Goal: Task Accomplishment & Management: Complete application form

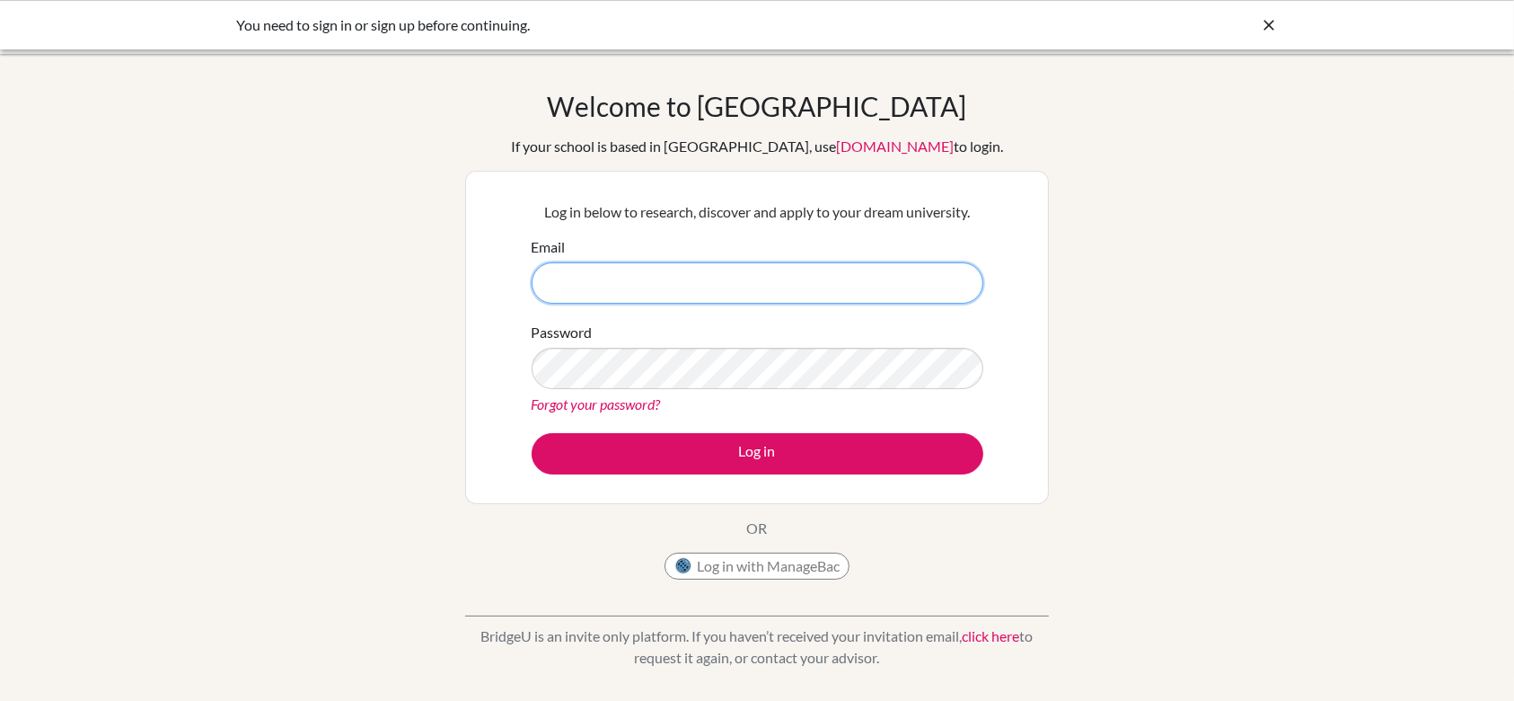
type input "[EMAIL_ADDRESS][DOMAIN_NAME]"
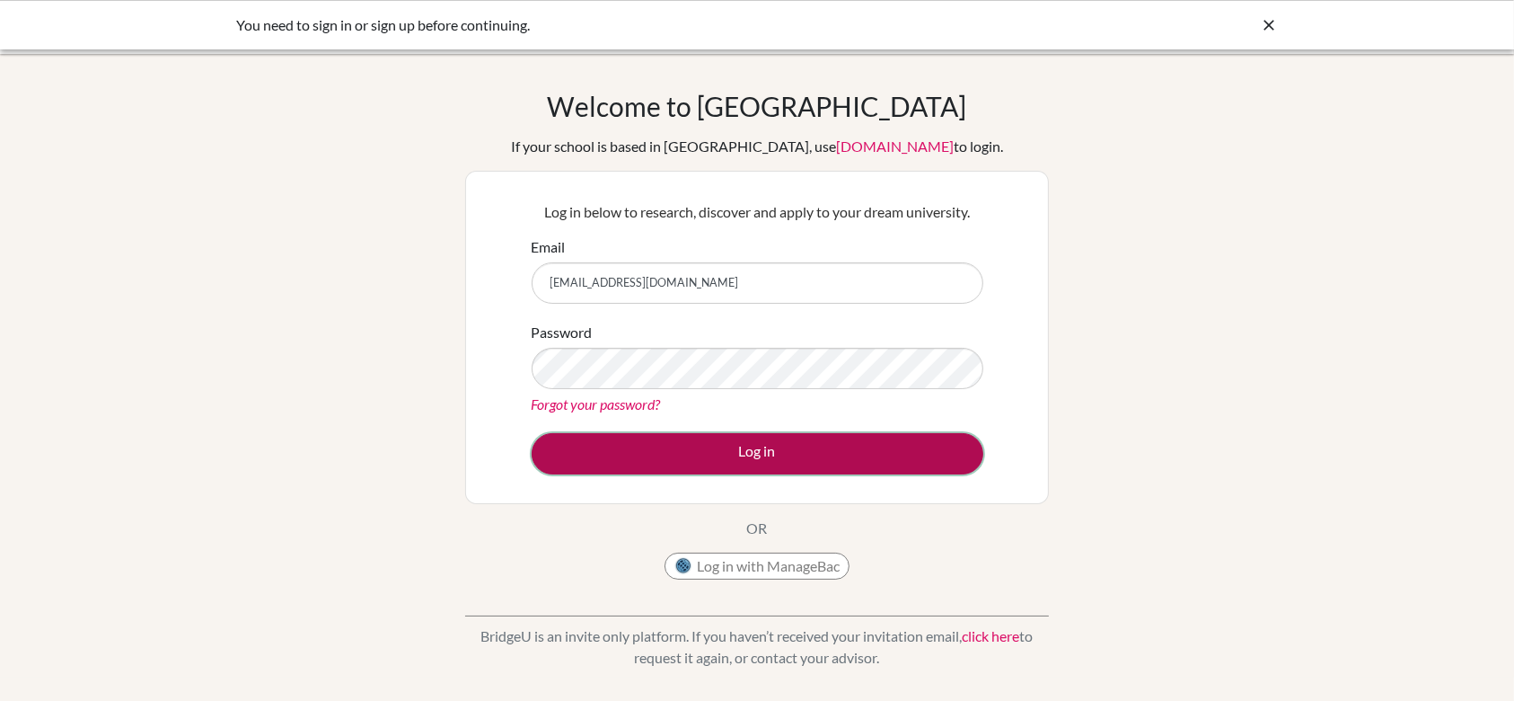
click at [737, 464] on button "Log in" at bounding box center [758, 453] width 452 height 41
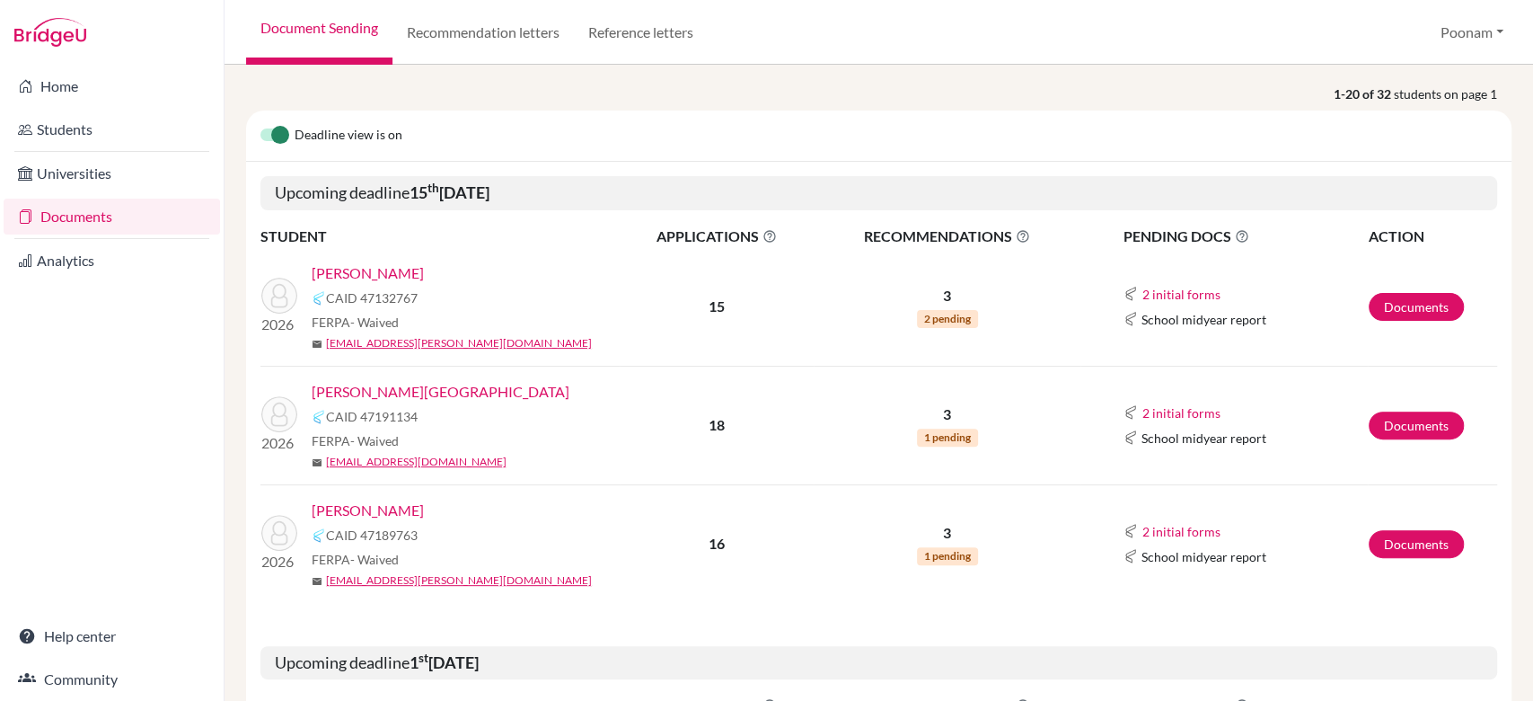
scroll to position [255, 0]
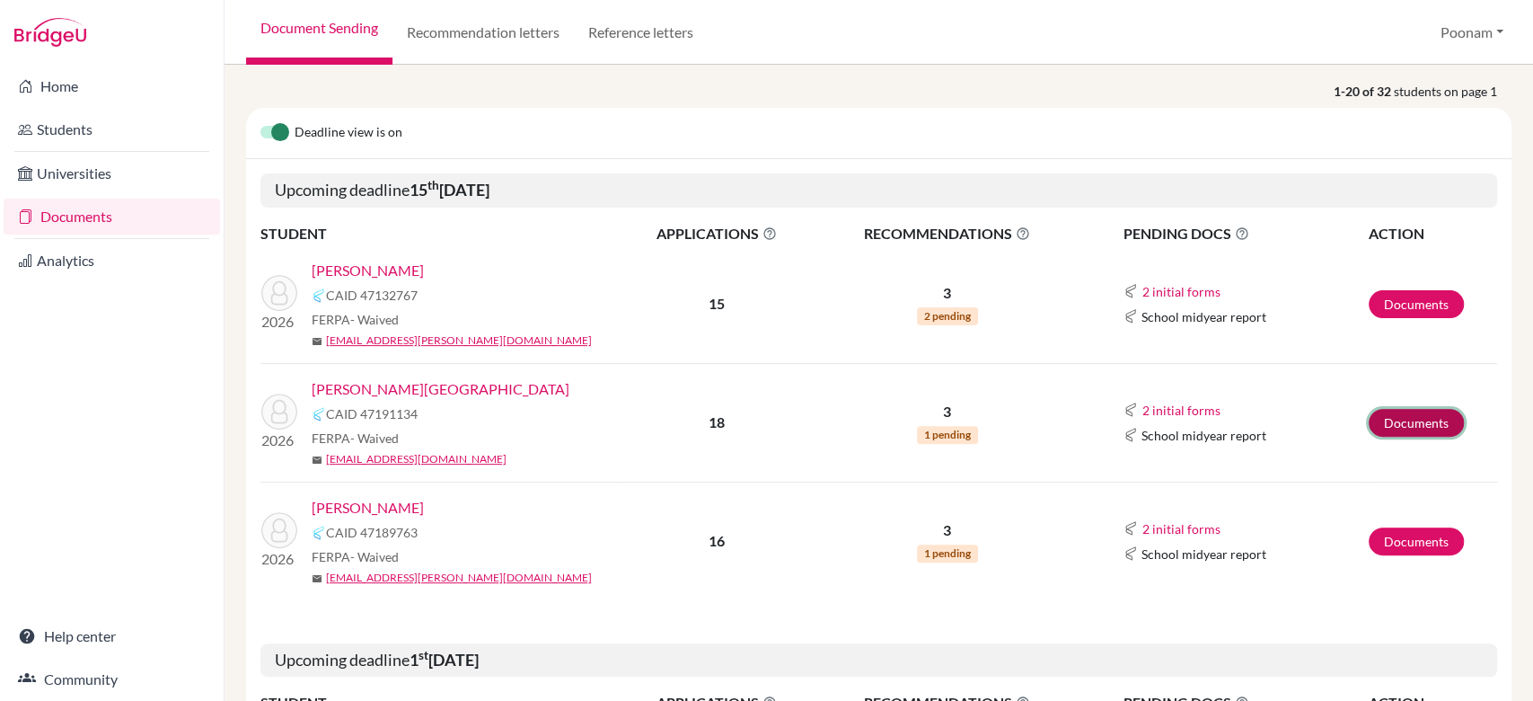
click at [1399, 419] on link "Documents" at bounding box center [1416, 423] width 95 height 28
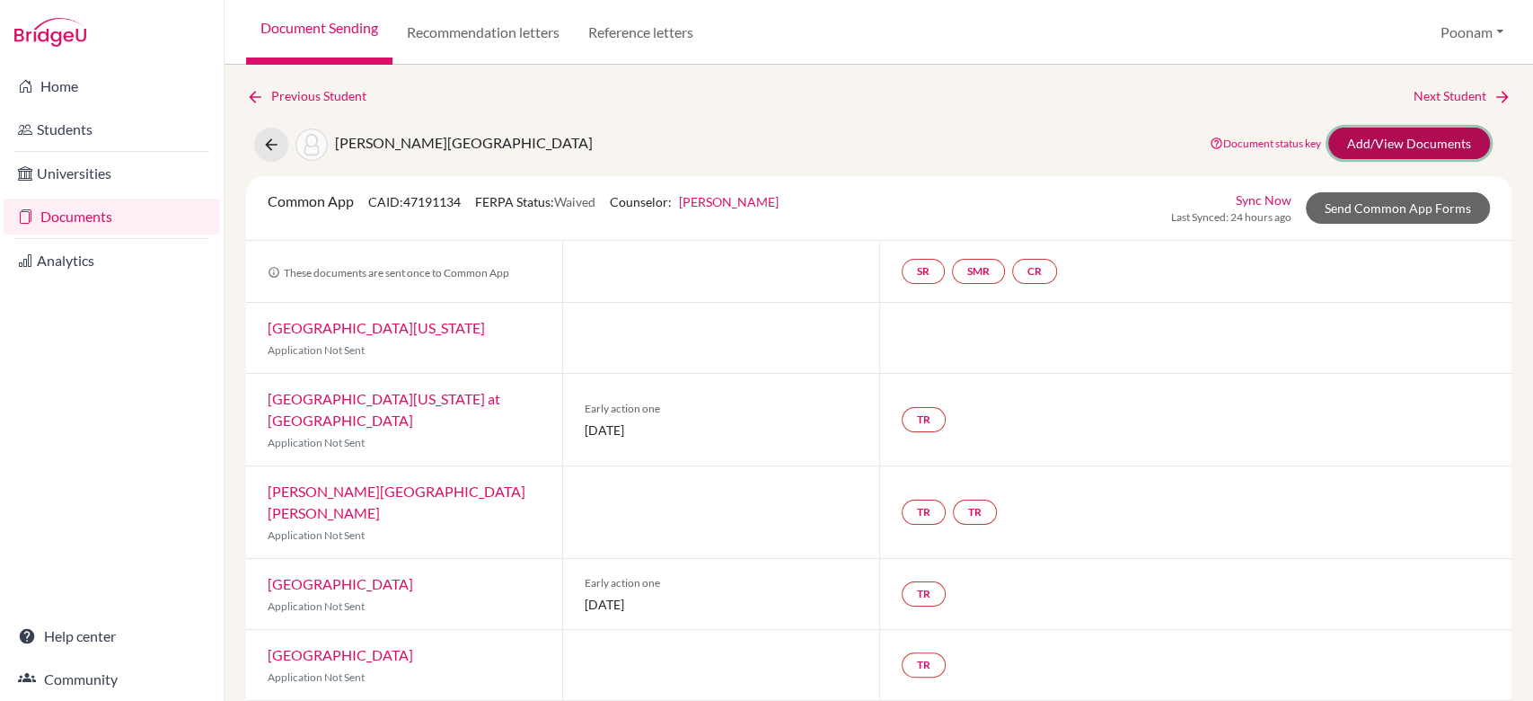
click at [1329, 149] on link "Add/View Documents" at bounding box center [1409, 143] width 162 height 31
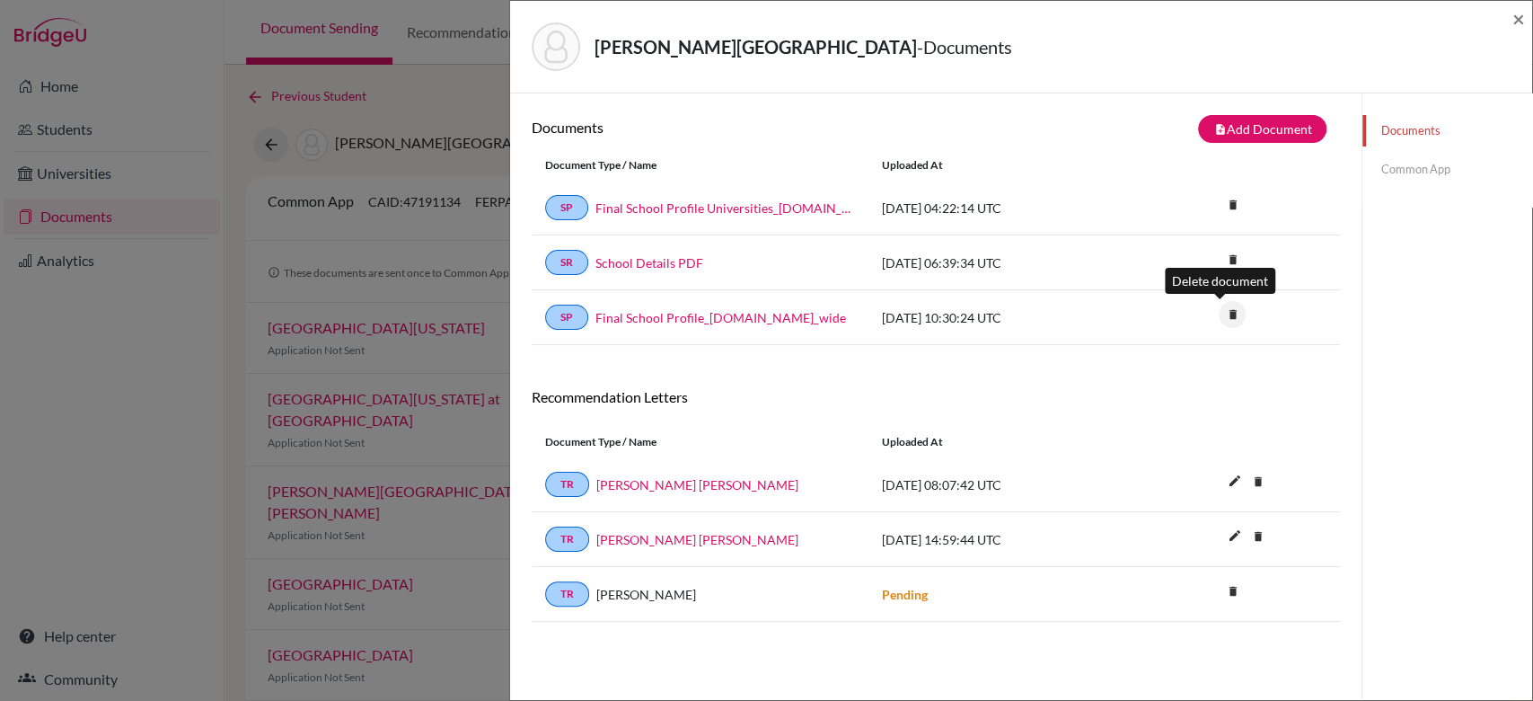
click at [1219, 309] on icon "delete" at bounding box center [1232, 314] width 27 height 27
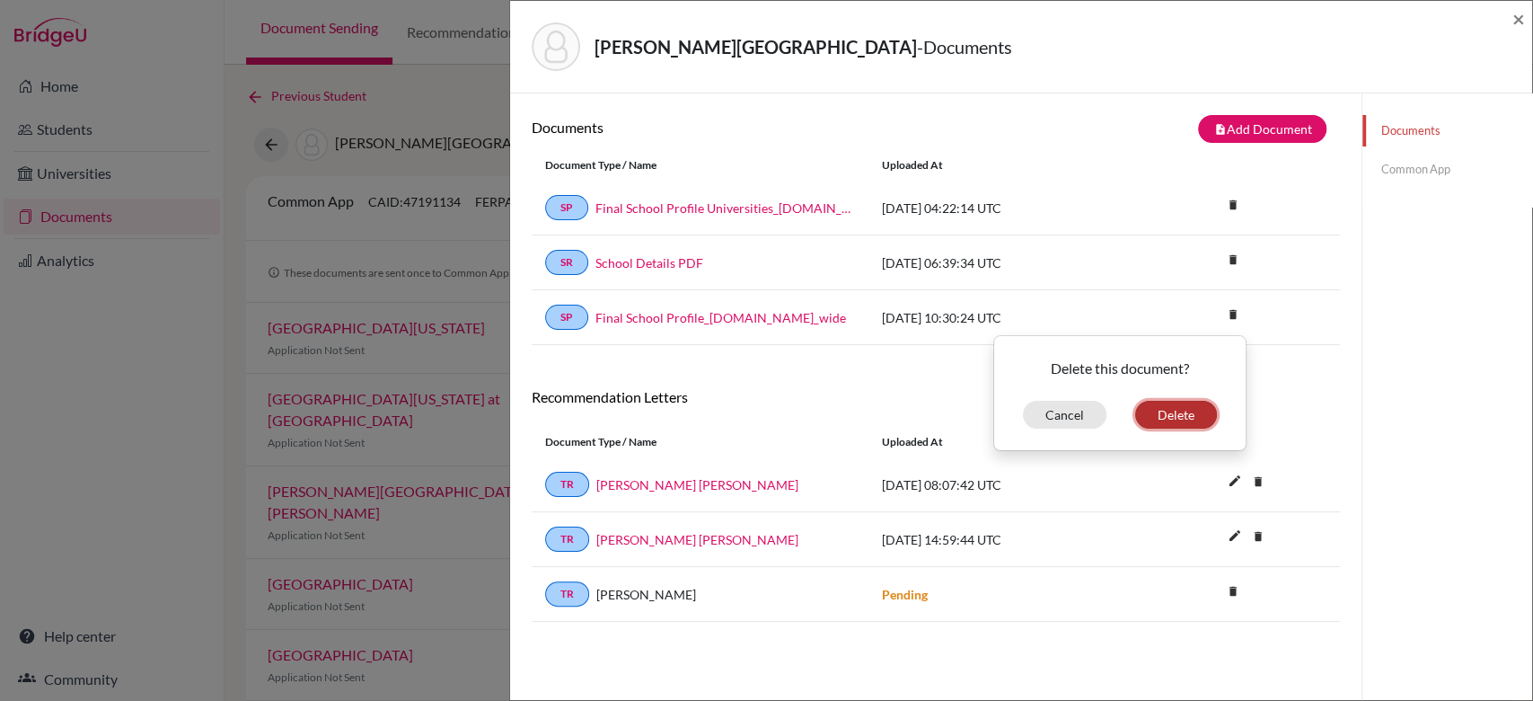
click at [1157, 416] on button "Delete" at bounding box center [1176, 415] width 82 height 28
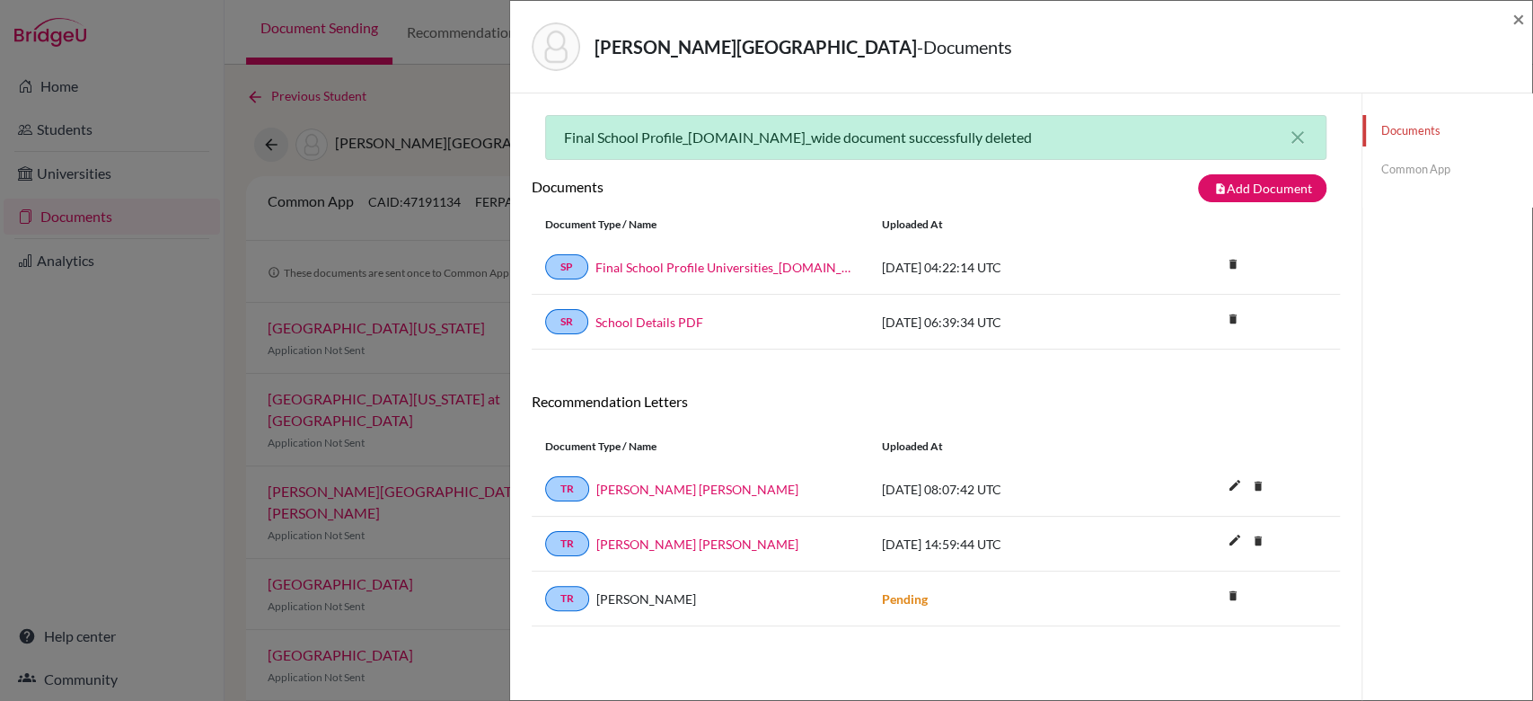
click at [1380, 179] on link "Common App" at bounding box center [1447, 169] width 170 height 31
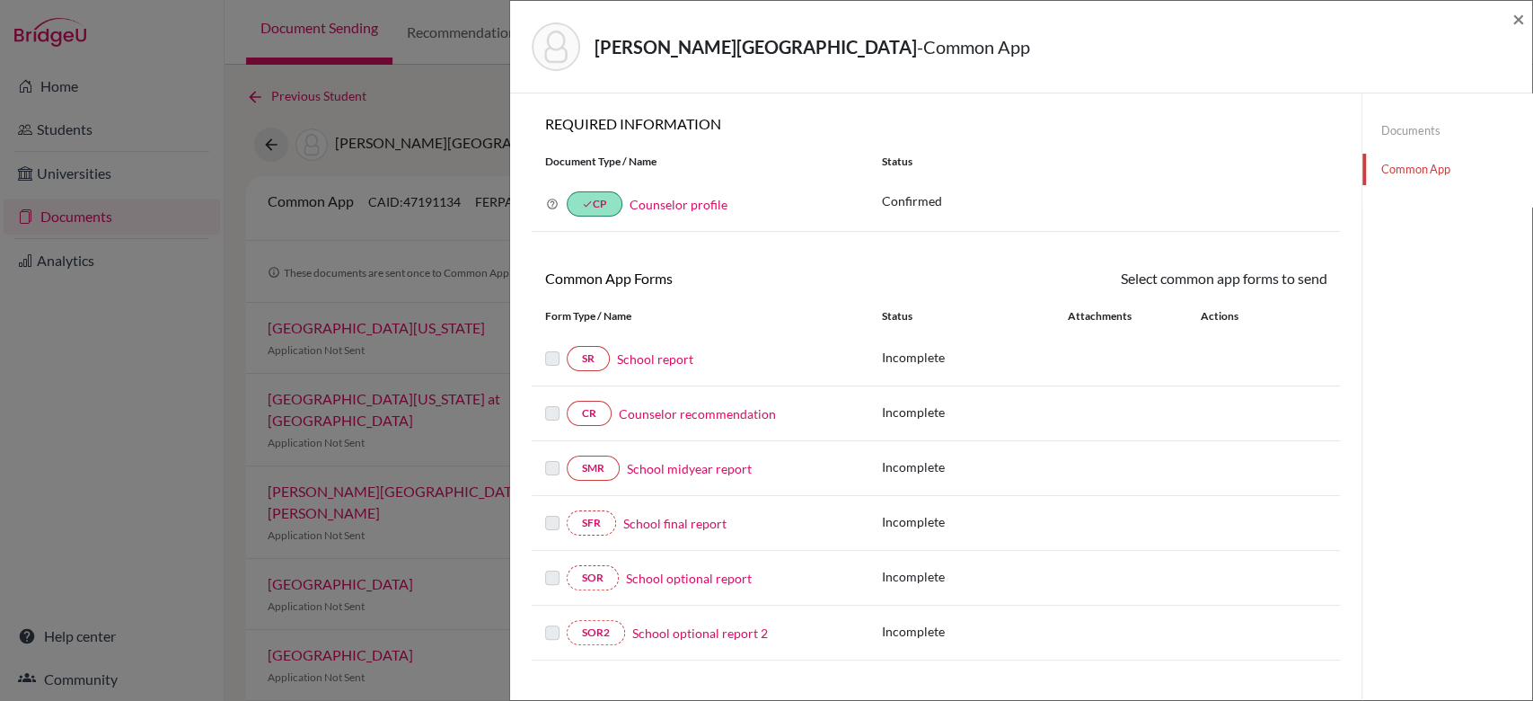
click at [678, 359] on link "School report" at bounding box center [655, 358] width 76 height 19
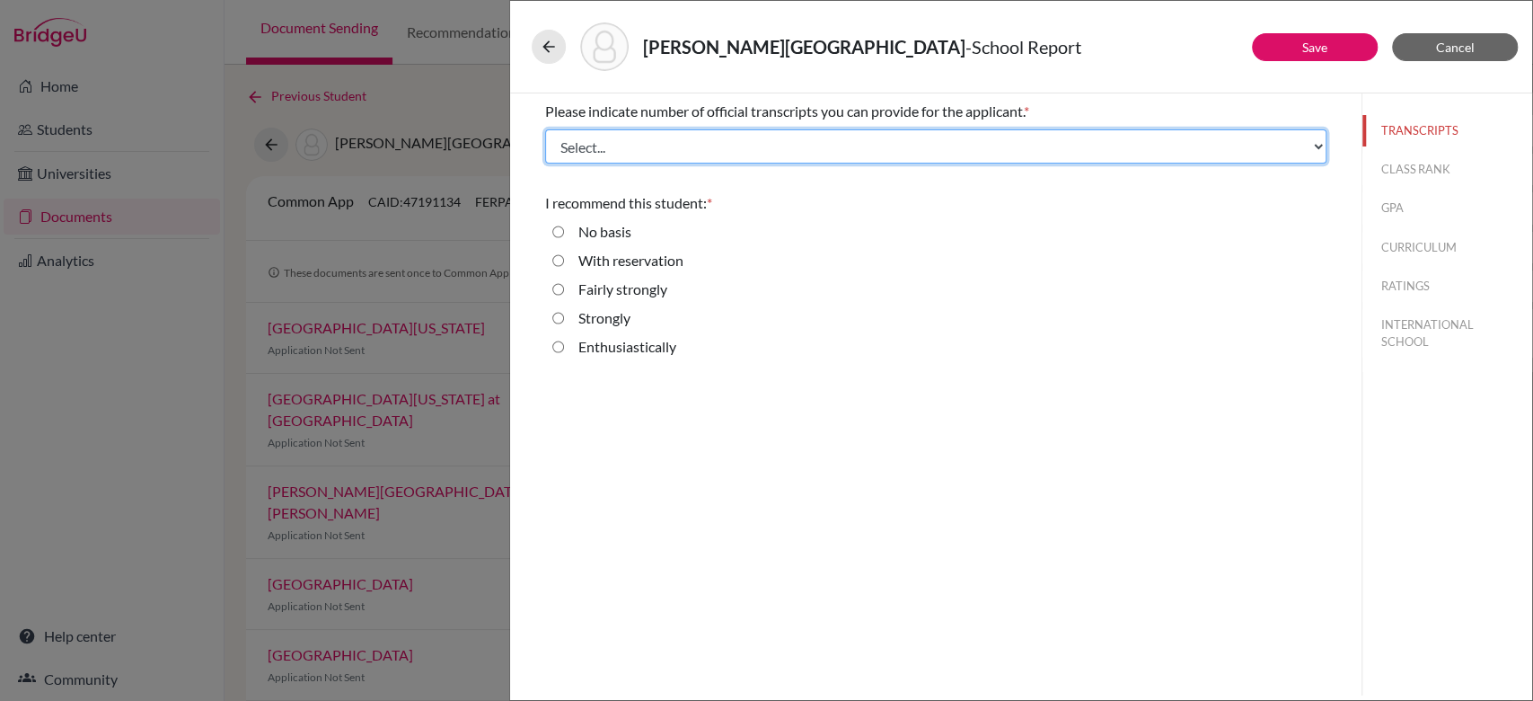
click at [841, 153] on select "Select... 1 2 3 4" at bounding box center [935, 146] width 781 height 34
click at [545, 129] on select "Select... 1 2 3 4" at bounding box center [935, 146] width 781 height 34
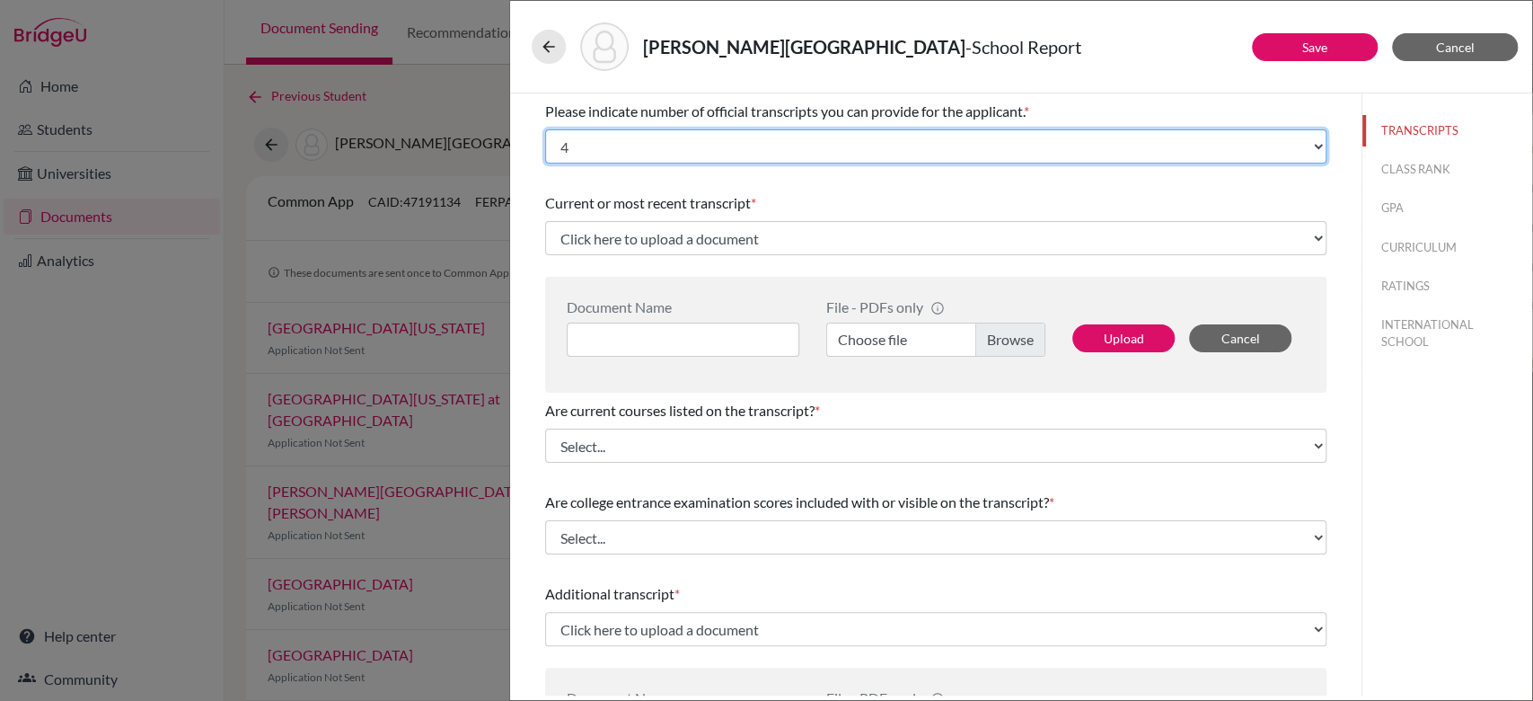
scroll to position [85, 0]
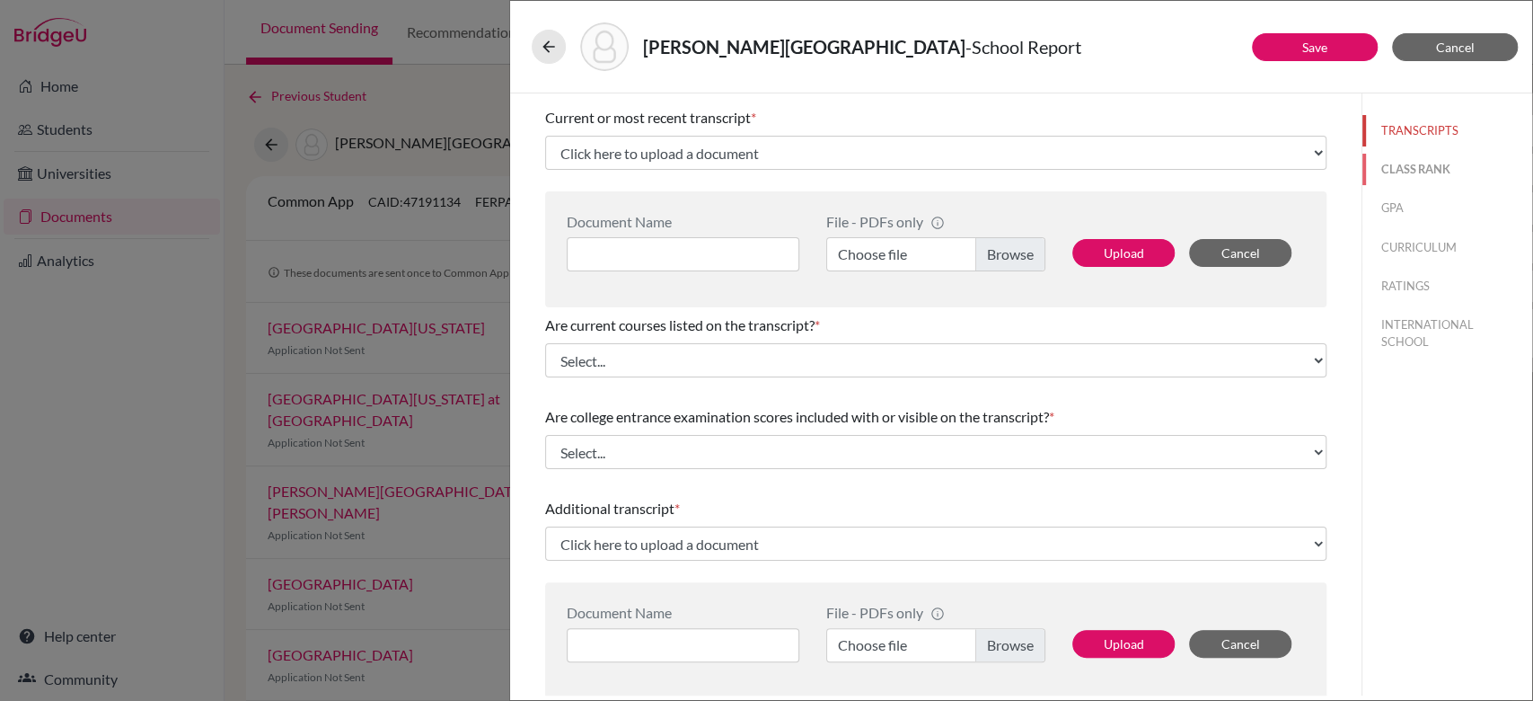
click at [1368, 183] on button "CLASS RANK" at bounding box center [1447, 169] width 170 height 31
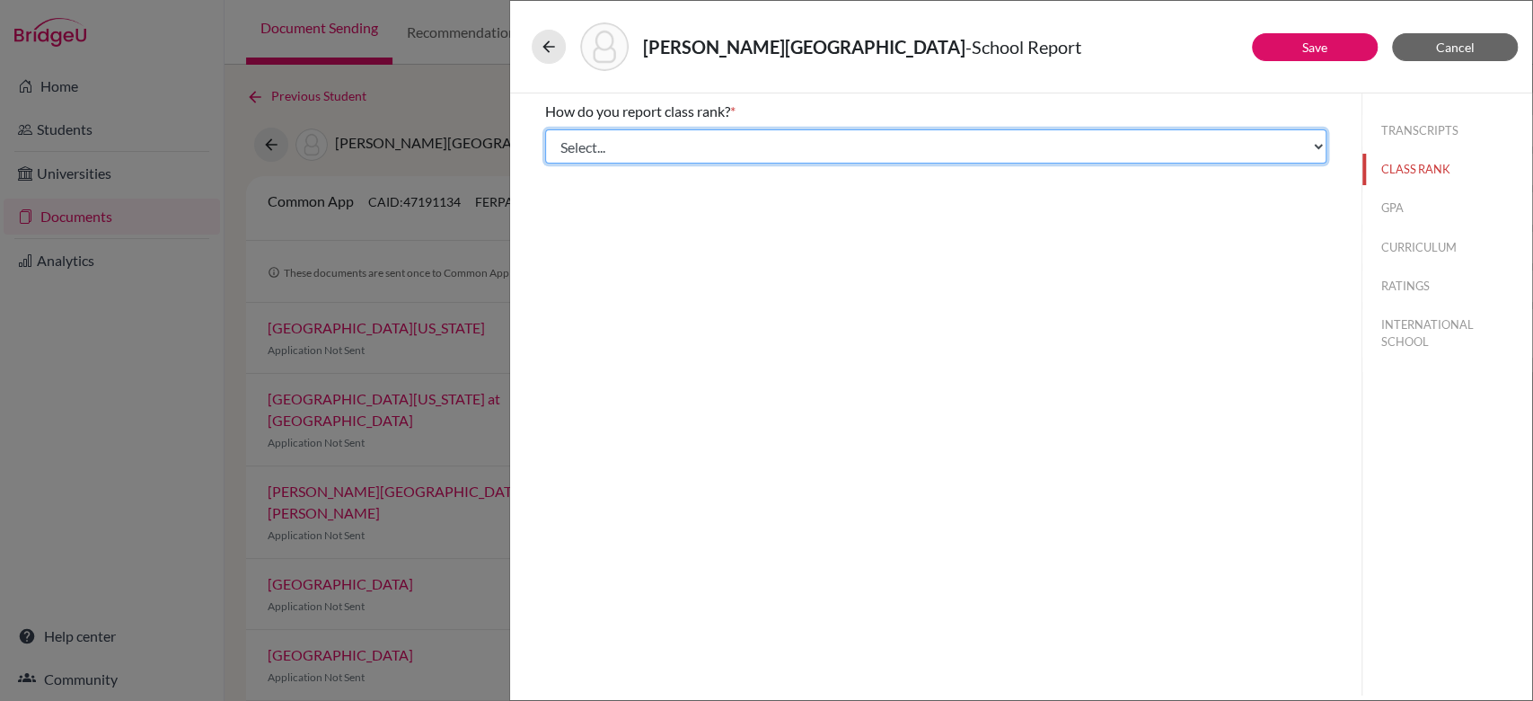
click at [966, 151] on select "Select... Exact Decile Quintile Quartile None" at bounding box center [935, 146] width 781 height 34
select select "5"
click at [545, 129] on select "Select... Exact Decile Quintile Quartile None" at bounding box center [935, 146] width 781 height 34
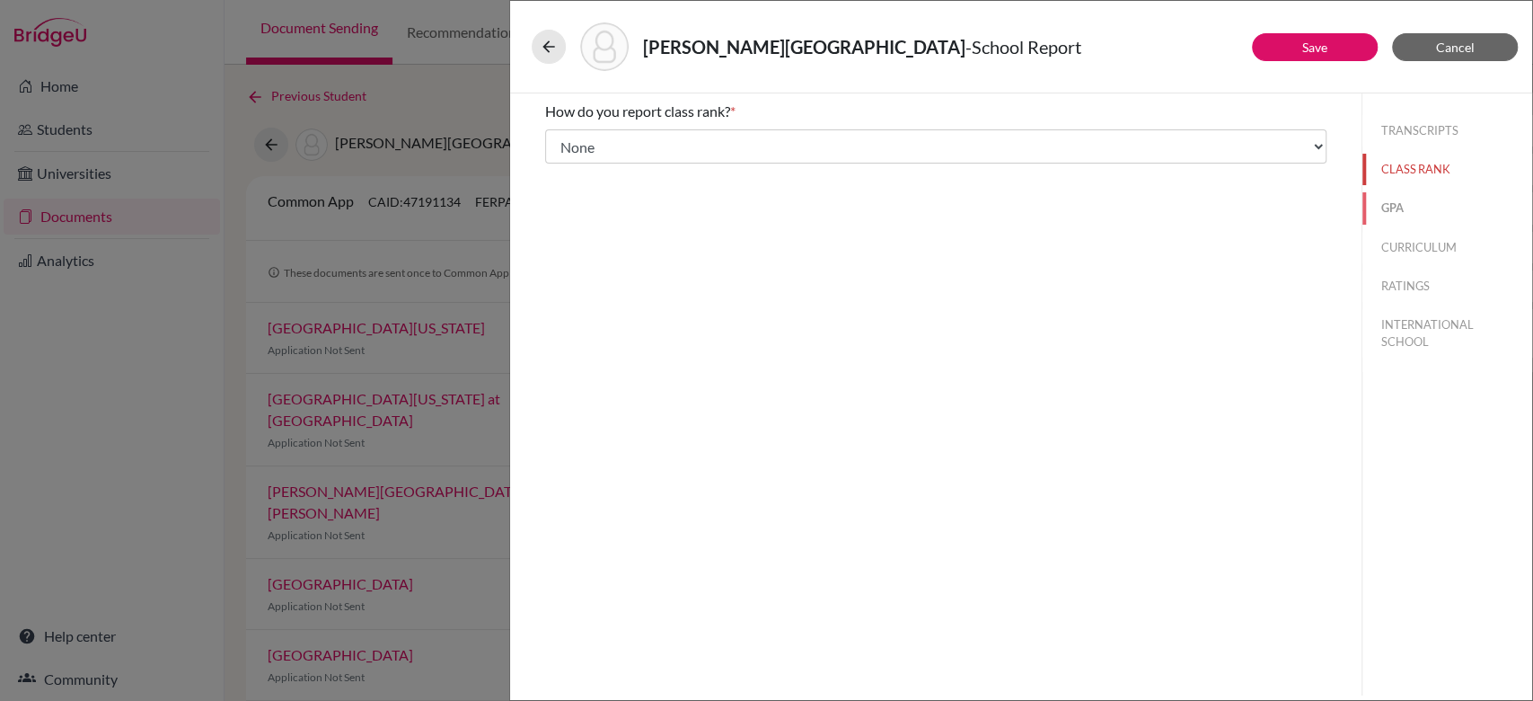
click at [1393, 204] on button "GPA" at bounding box center [1447, 207] width 170 height 31
click at [573, 172] on div "No" at bounding box center [580, 172] width 33 height 29
click at [553, 167] on input "No" at bounding box center [558, 169] width 12 height 22
radio input "true"
click at [1430, 242] on button "CURRICULUM" at bounding box center [1447, 247] width 170 height 31
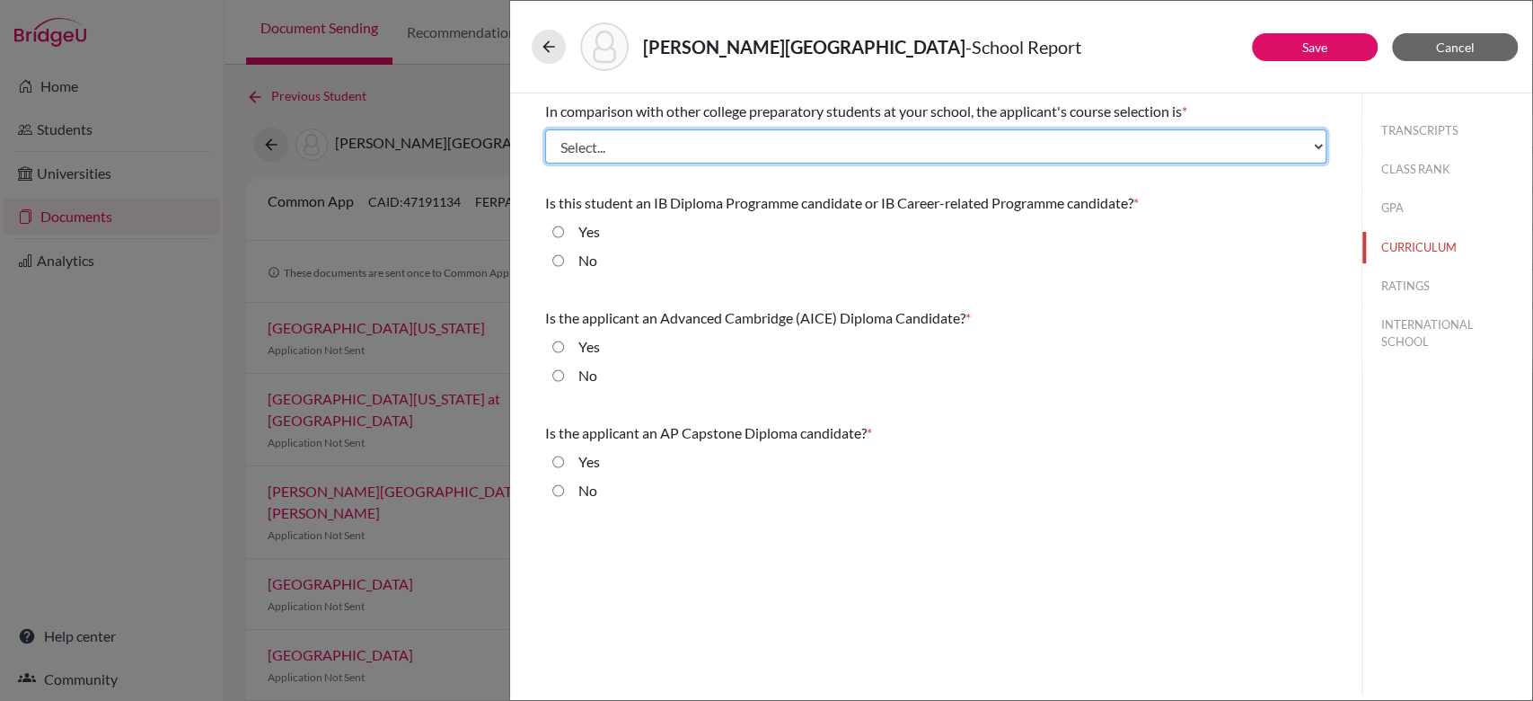
click at [640, 147] on select "Select... Less than demanding Average [PERSON_NAME] Very demanding Most demandi…" at bounding box center [935, 146] width 781 height 34
select select "4"
click at [545, 129] on select "Select... Less than demanding Average [PERSON_NAME] Very demanding Most demandi…" at bounding box center [935, 146] width 781 height 34
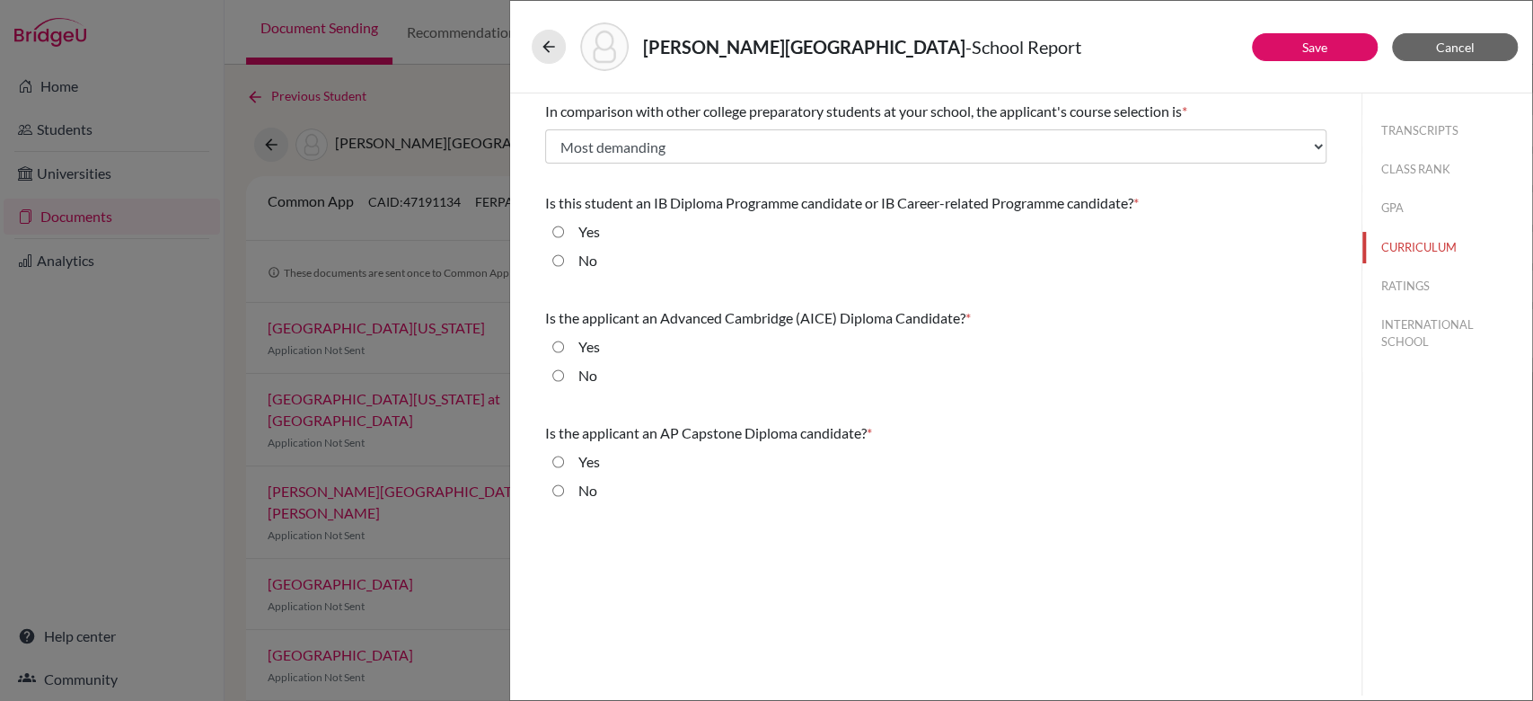
click at [553, 261] on input "No" at bounding box center [558, 261] width 12 height 22
radio input "true"
click at [553, 342] on input "Yes" at bounding box center [558, 347] width 12 height 22
radio input "true"
click at [554, 487] on input "No" at bounding box center [558, 491] width 12 height 22
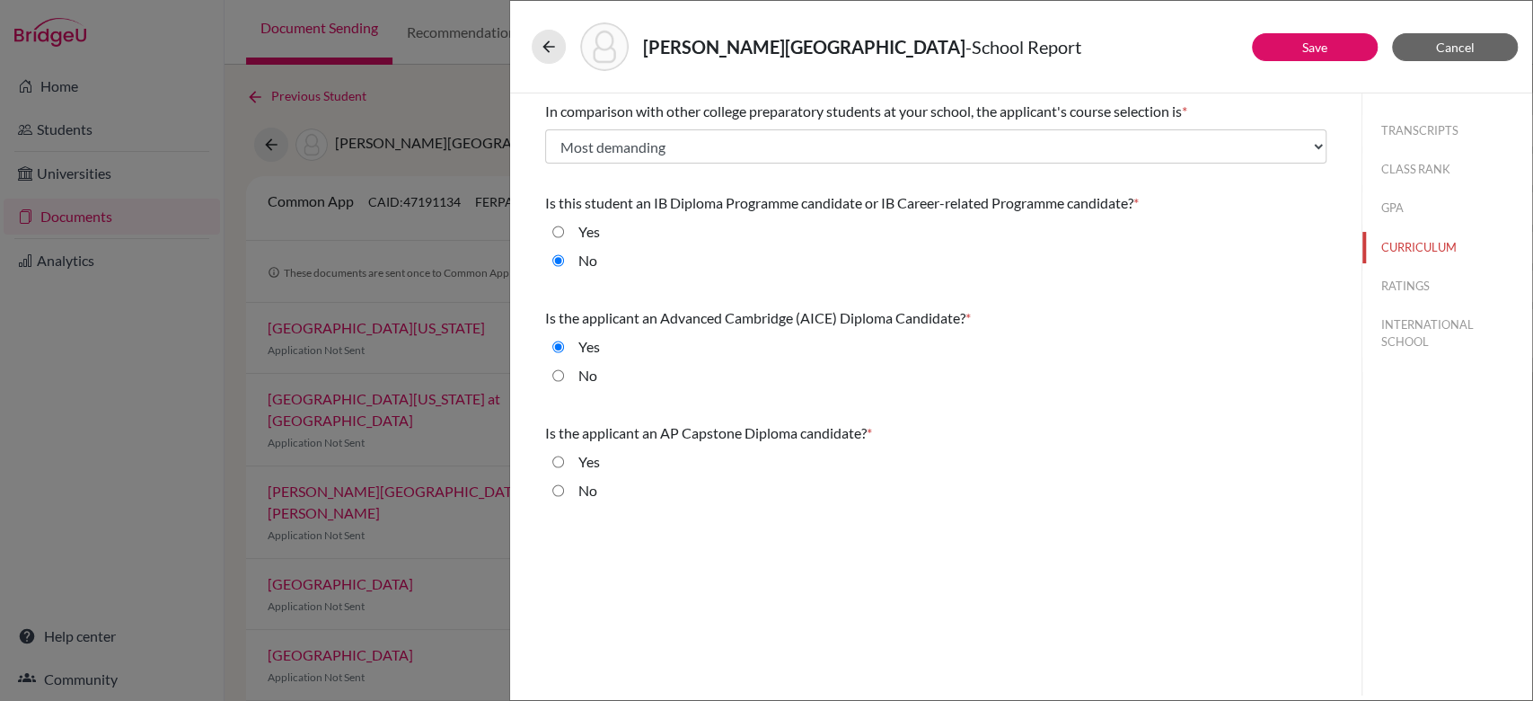
radio input "true"
click at [1397, 290] on button "RATINGS" at bounding box center [1447, 285] width 170 height 31
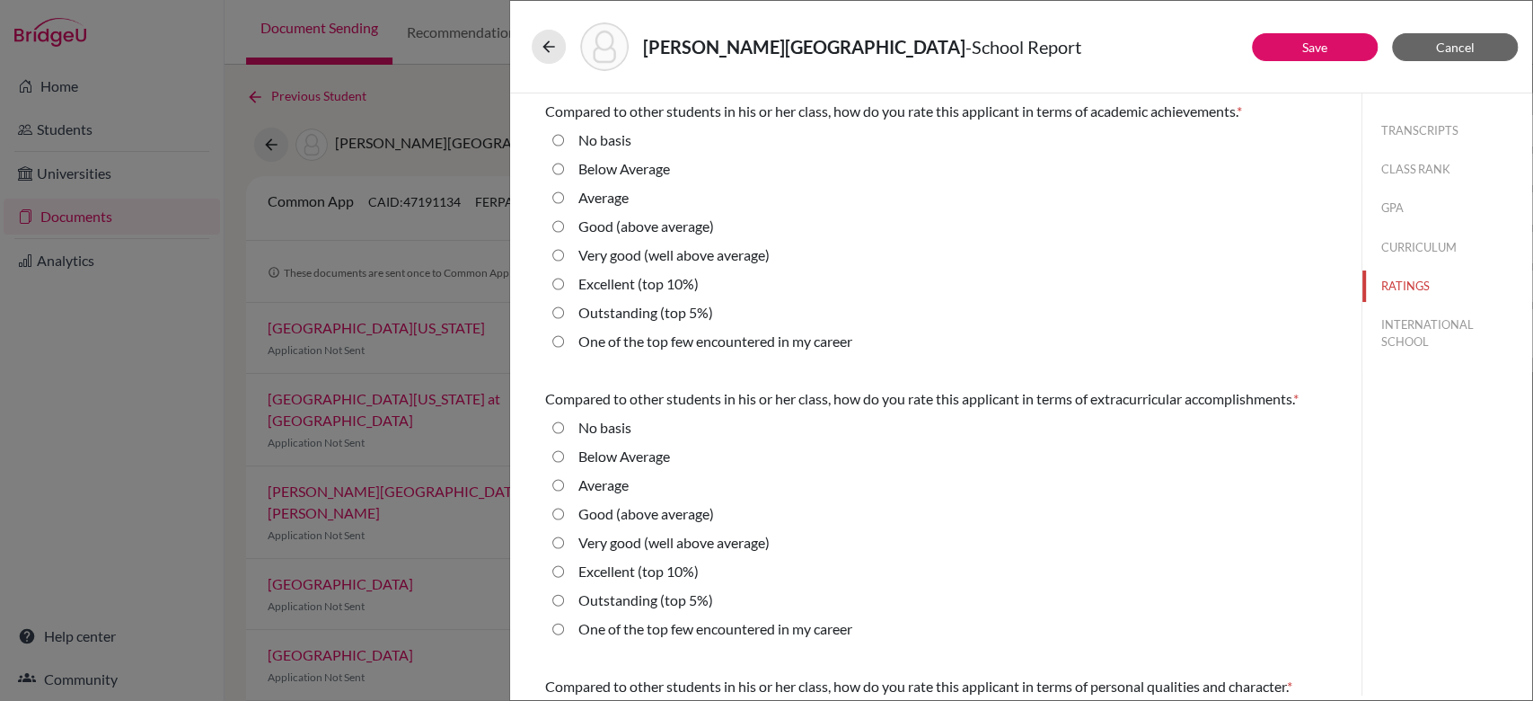
click at [622, 313] on label "Outstanding (top 5%)" at bounding box center [645, 313] width 135 height 22
click at [564, 313] on 5\%\) "Outstanding (top 5%)" at bounding box center [558, 313] width 12 height 22
radio 5\%\) "true"
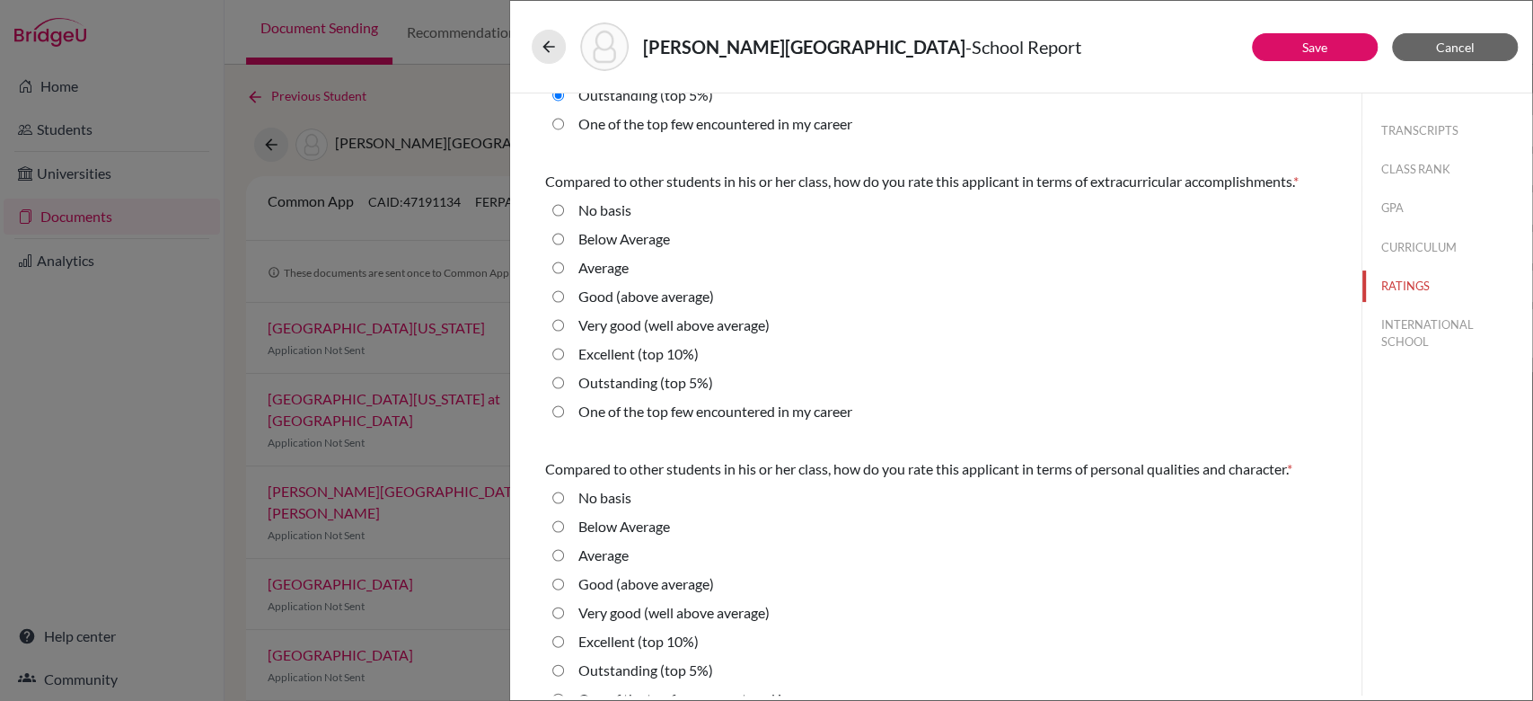
click at [612, 393] on label "Outstanding (top 5%)" at bounding box center [645, 383] width 135 height 22
click at [564, 393] on 5\%\) "Outstanding (top 5%)" at bounding box center [558, 383] width 12 height 22
radio 5\%\) "true"
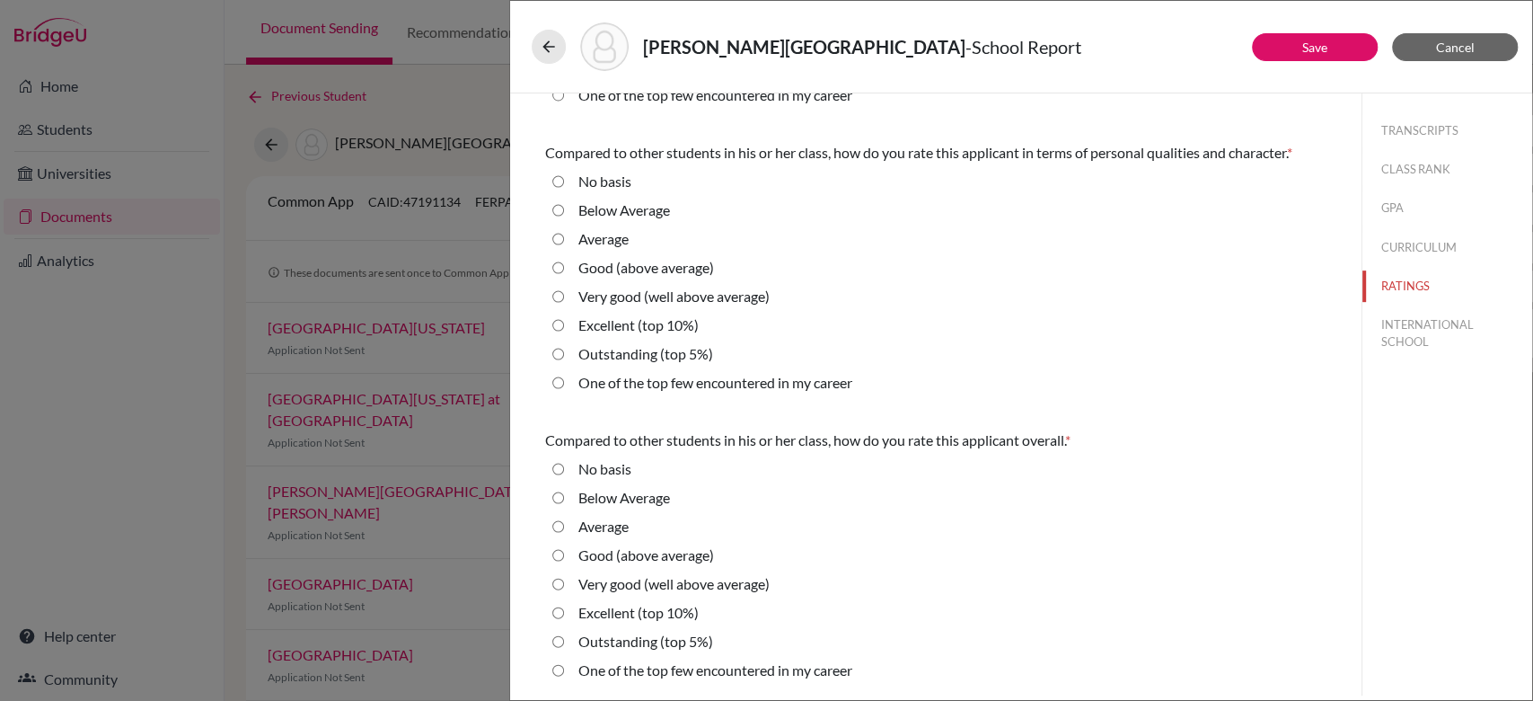
scroll to position [554, 0]
click at [658, 357] on label "Outstanding (top 5%)" at bounding box center [645, 354] width 135 height 22
click at [564, 357] on 5\%\) "Outstanding (top 5%)" at bounding box center [558, 354] width 12 height 22
radio 5\%\) "true"
click at [626, 644] on label "Outstanding (top 5%)" at bounding box center [645, 641] width 135 height 22
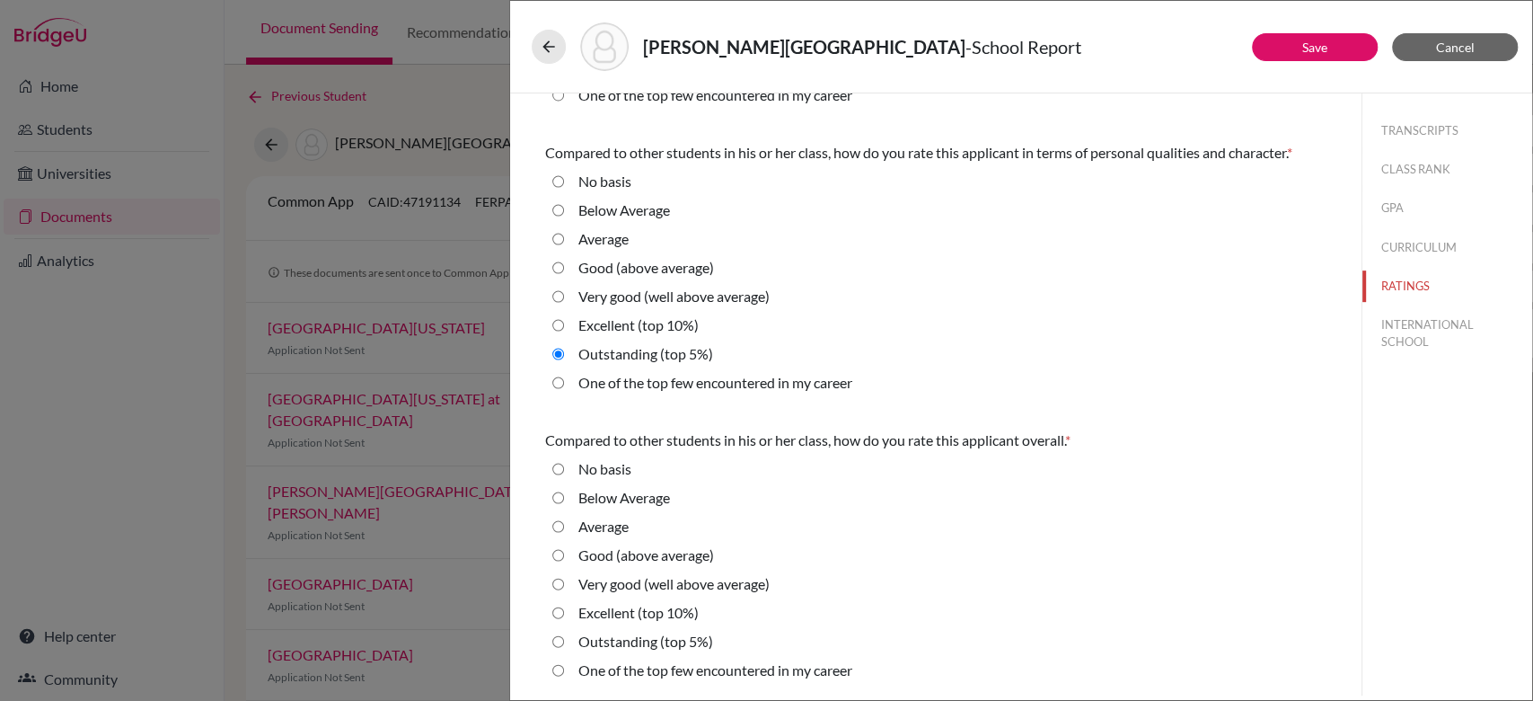
click at [564, 644] on 5\%\) "Outstanding (top 5%)" at bounding box center [558, 641] width 12 height 22
radio 5\%\) "true"
click at [1365, 334] on button "INTERNATIONAL SCHOOL" at bounding box center [1447, 333] width 170 height 48
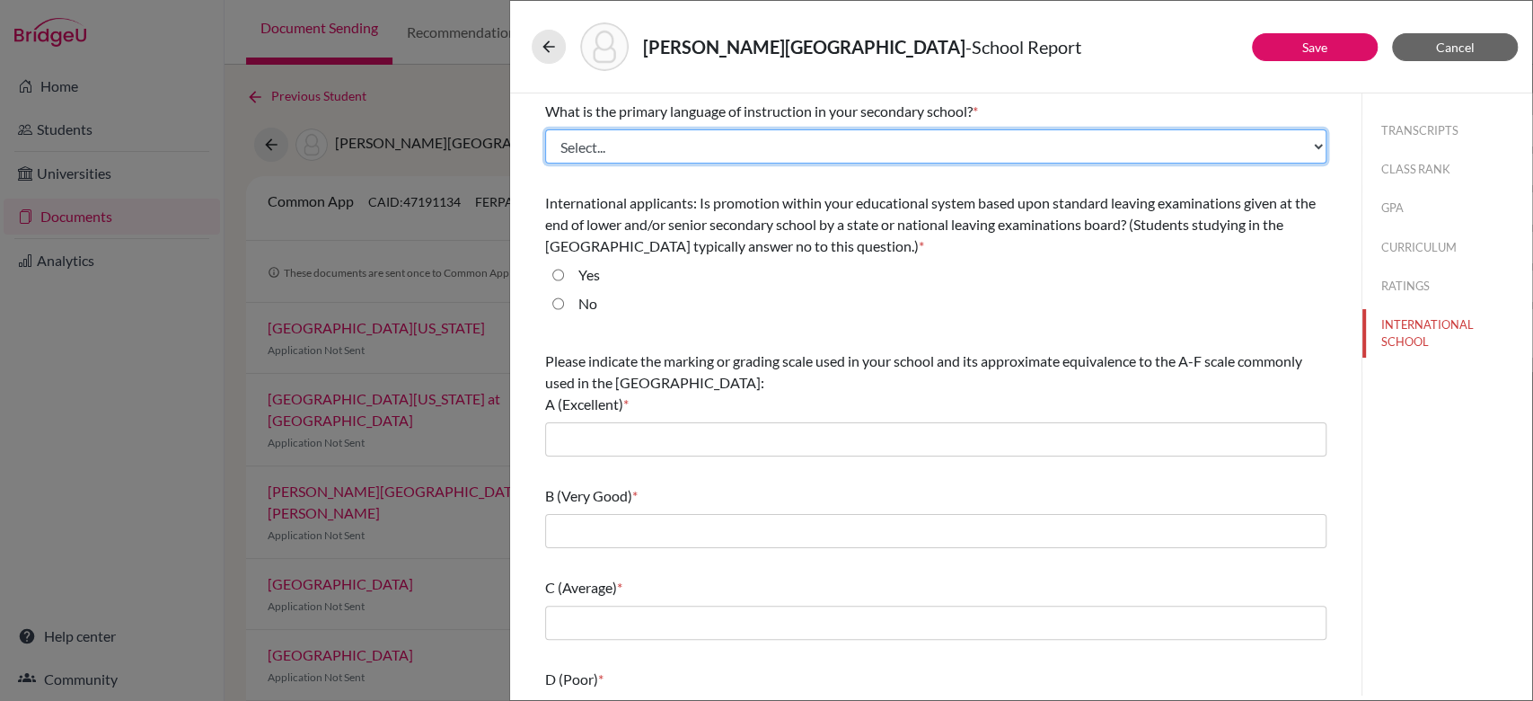
click at [833, 149] on select "Select... Albanian Arabic Armenian Assamese Azerbaijani Belarusian Bengali Bulg…" at bounding box center [935, 146] width 781 height 34
select select "14"
click at [545, 129] on select "Select... Albanian Arabic Armenian Assamese Azerbaijani Belarusian Bengali Bulg…" at bounding box center [935, 146] width 781 height 34
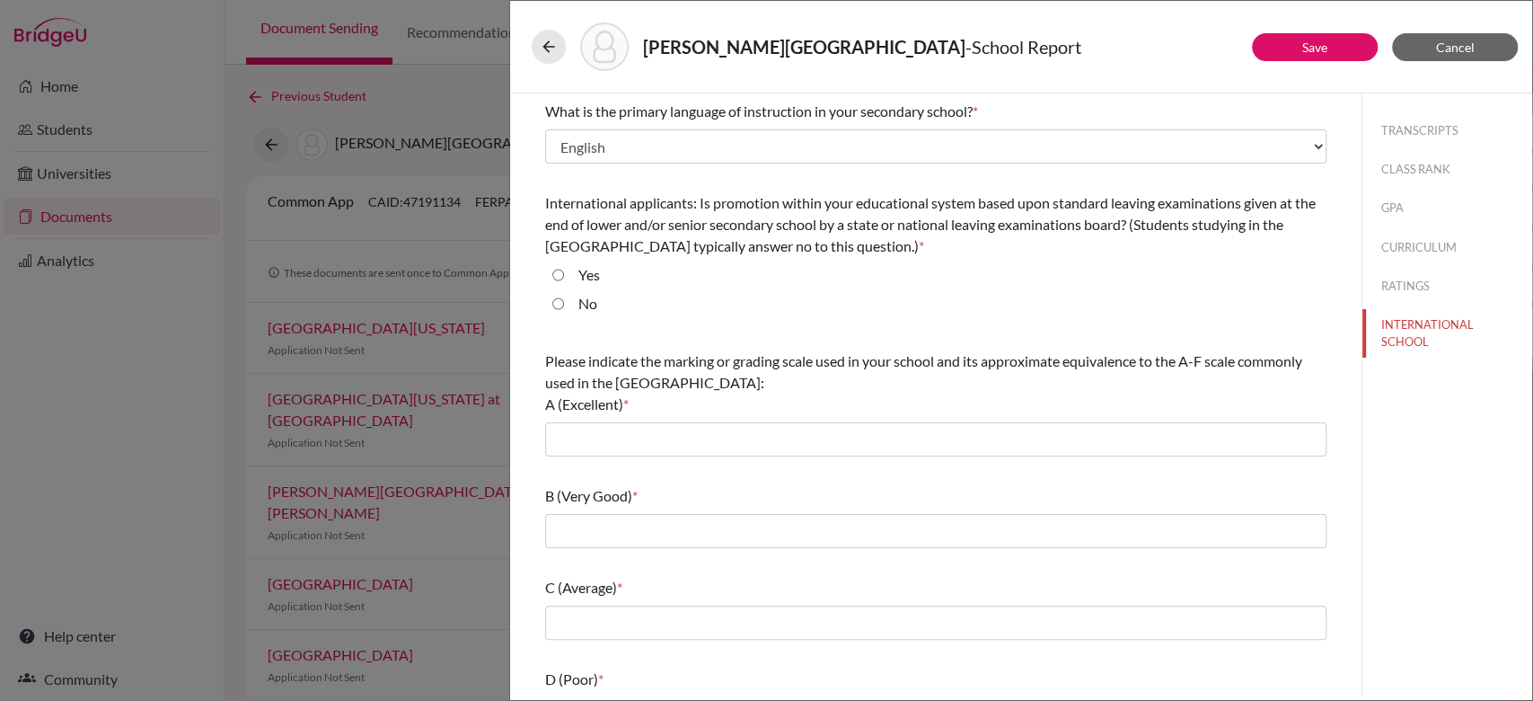
click at [559, 277] on input "Yes" at bounding box center [558, 275] width 12 height 22
radio input "true"
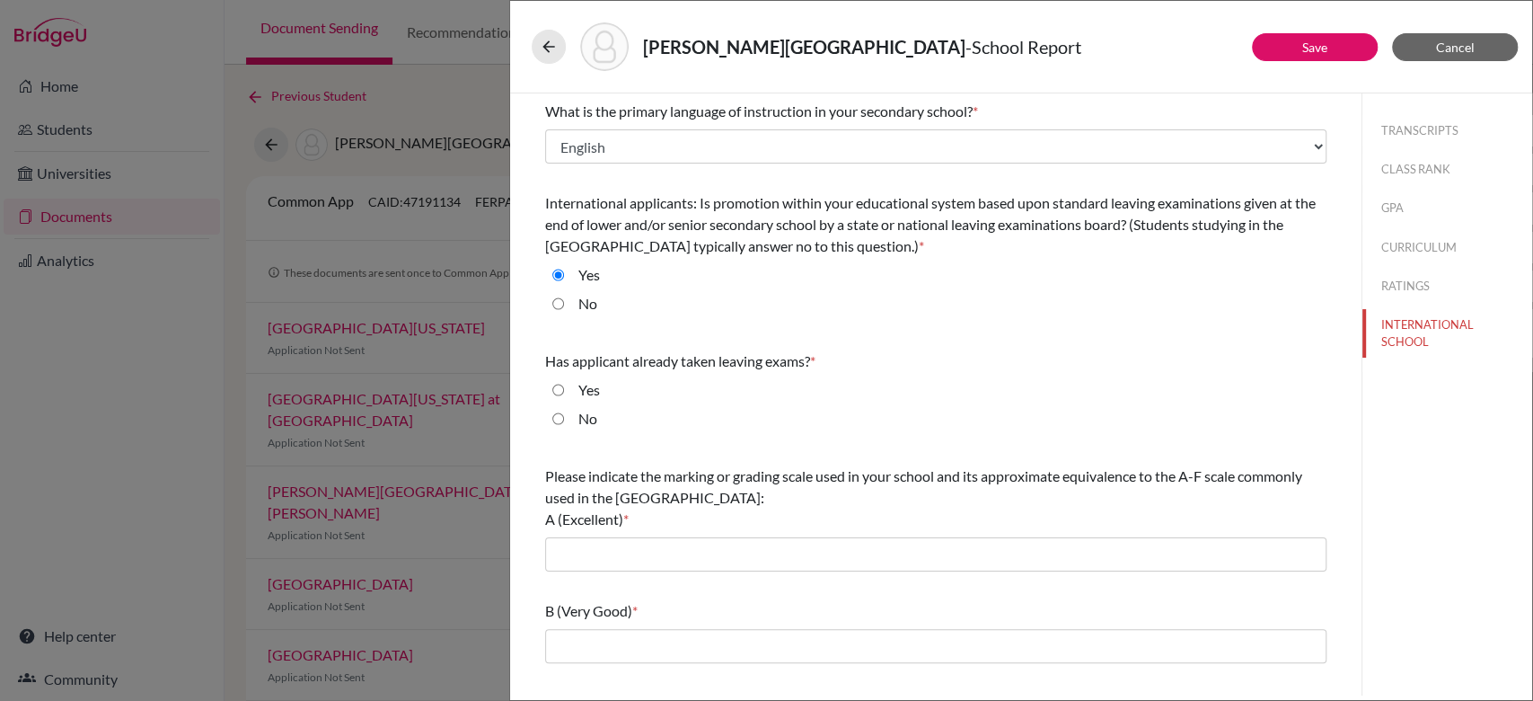
click at [553, 417] on input "No" at bounding box center [558, 419] width 12 height 22
radio input "true"
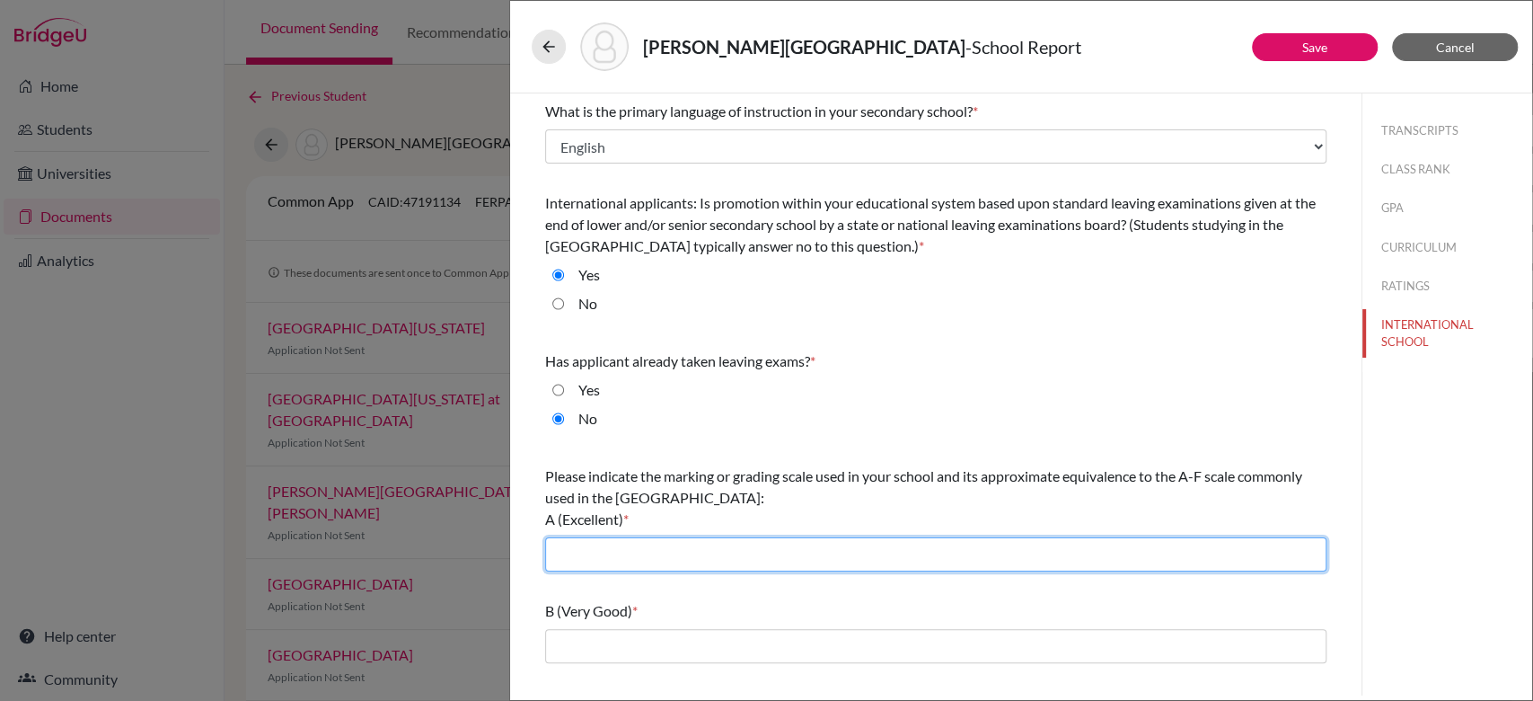
click at [565, 547] on input "text" at bounding box center [935, 554] width 781 height 34
type input "A* (90-100), A (80-89)"
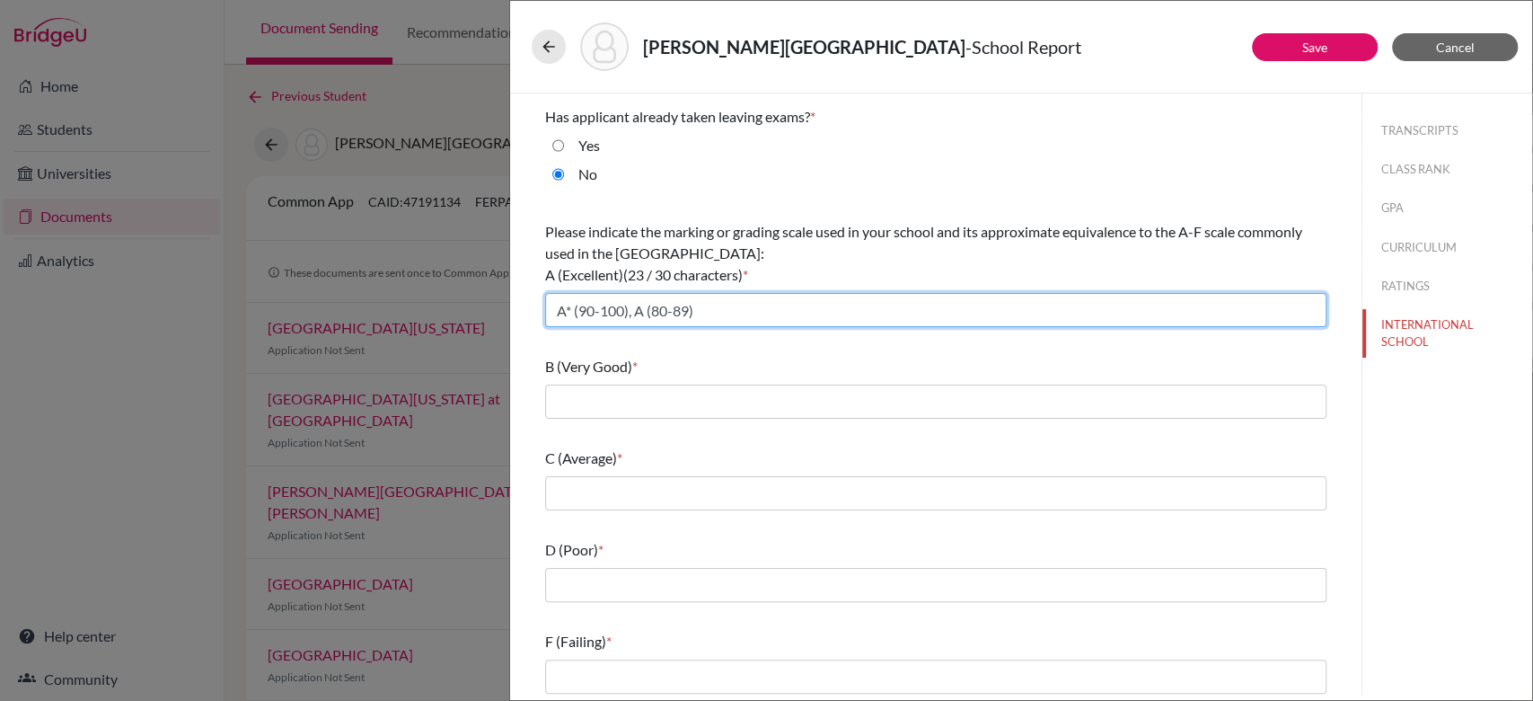
scroll to position [249, 0]
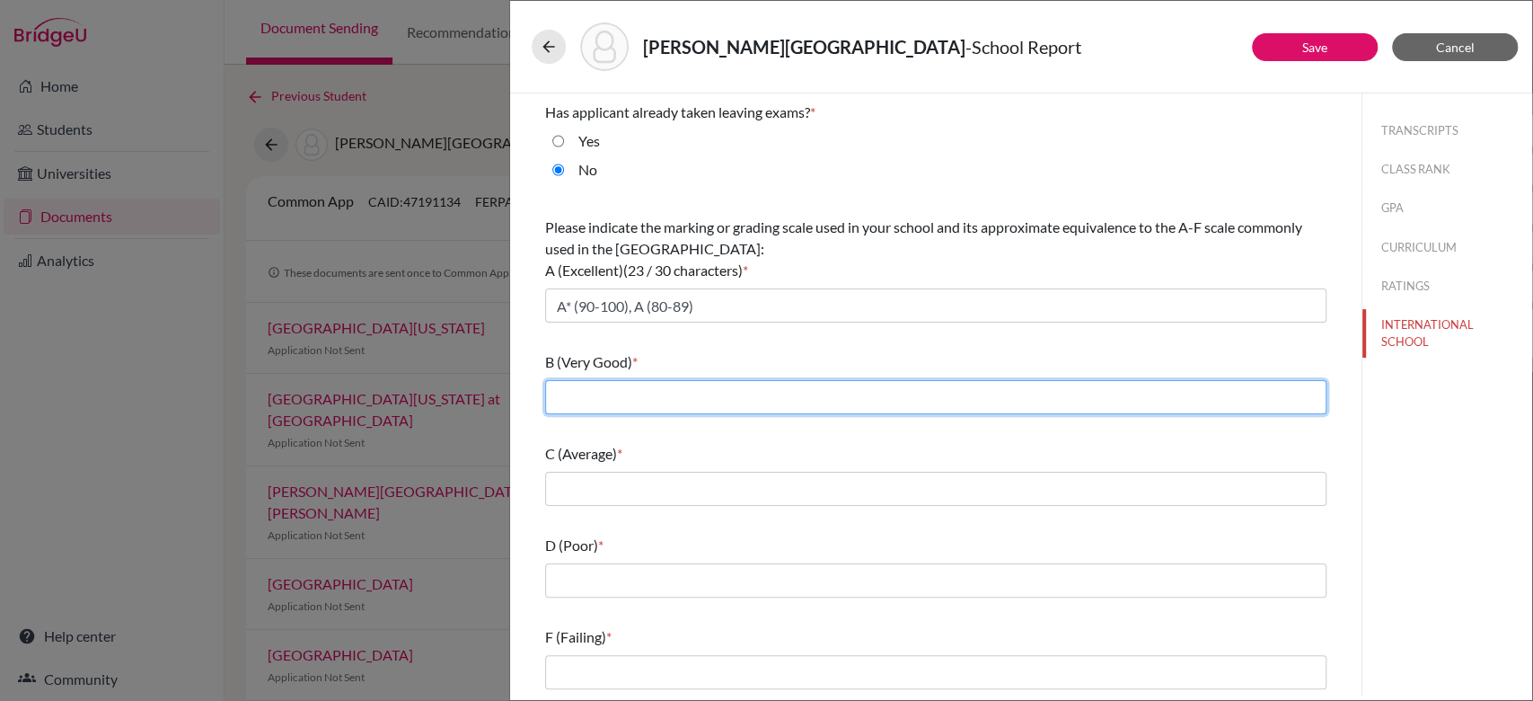
drag, startPoint x: 723, startPoint y: 392, endPoint x: 762, endPoint y: 445, distance: 65.6
click at [762, 445] on div "What is the primary language of instruction in your secondary school? * Select.…" at bounding box center [935, 270] width 781 height 851
type input "B (70-79)"
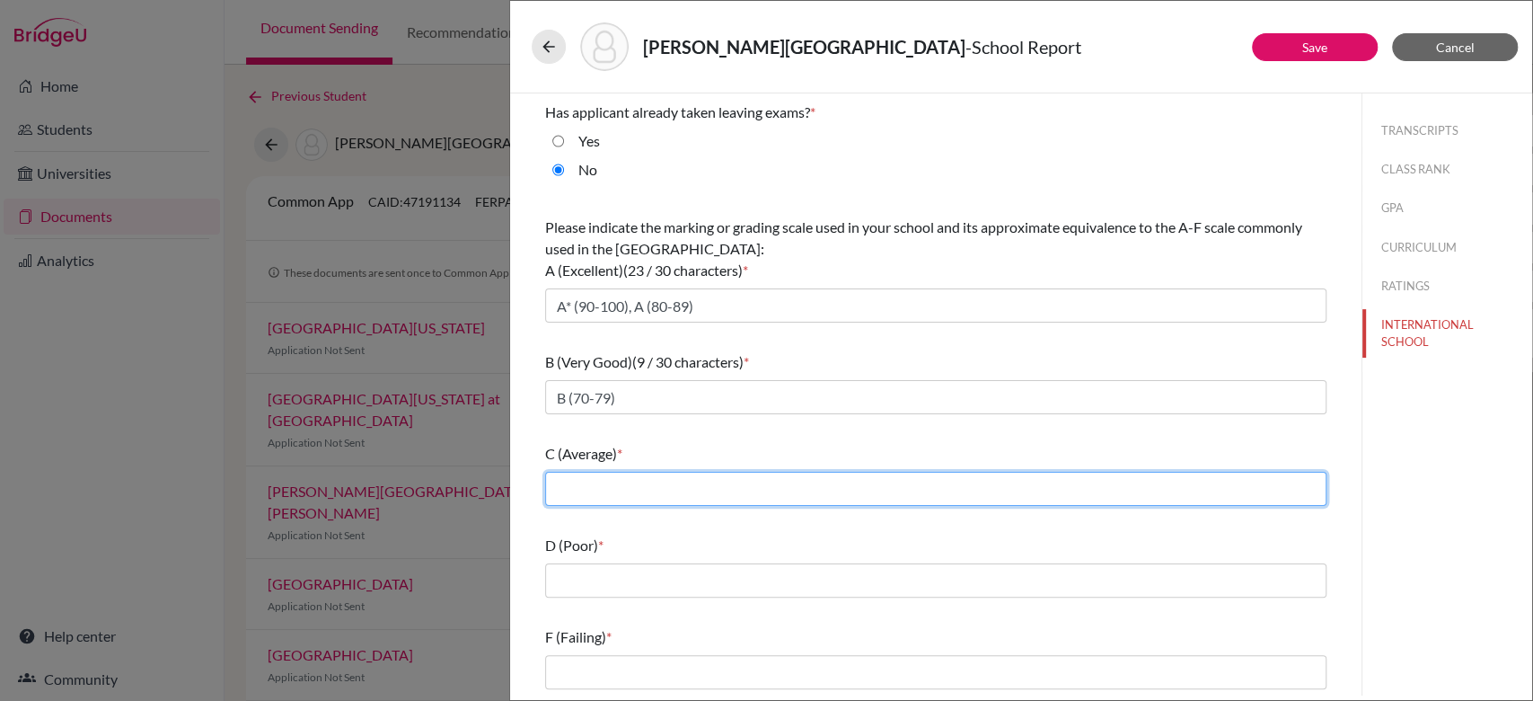
click at [700, 487] on input "text" at bounding box center [935, 489] width 781 height 34
type input "C (60-69), D(50-59)"
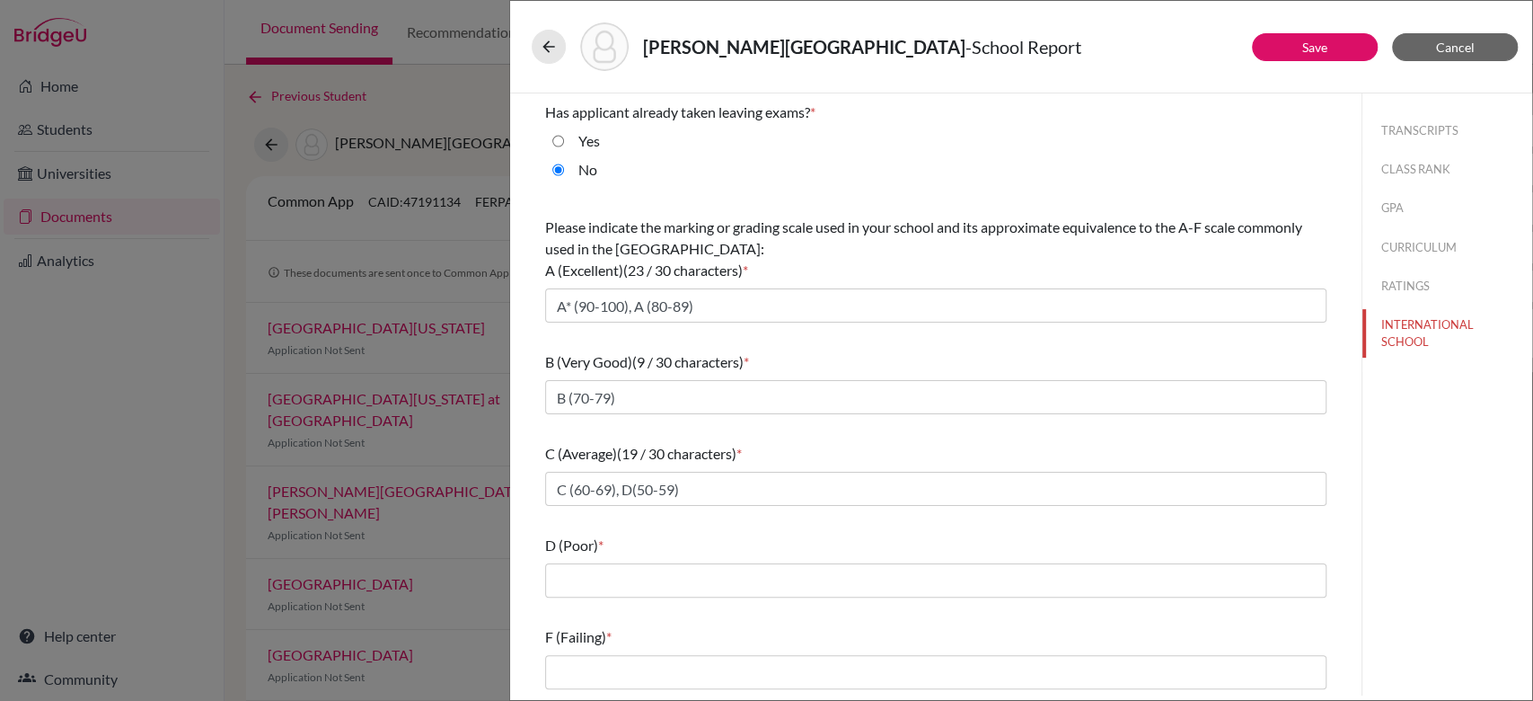
drag, startPoint x: 671, startPoint y: 598, endPoint x: 665, endPoint y: 577, distance: 21.6
click at [665, 577] on div "D (Poor) *" at bounding box center [935, 565] width 781 height 77
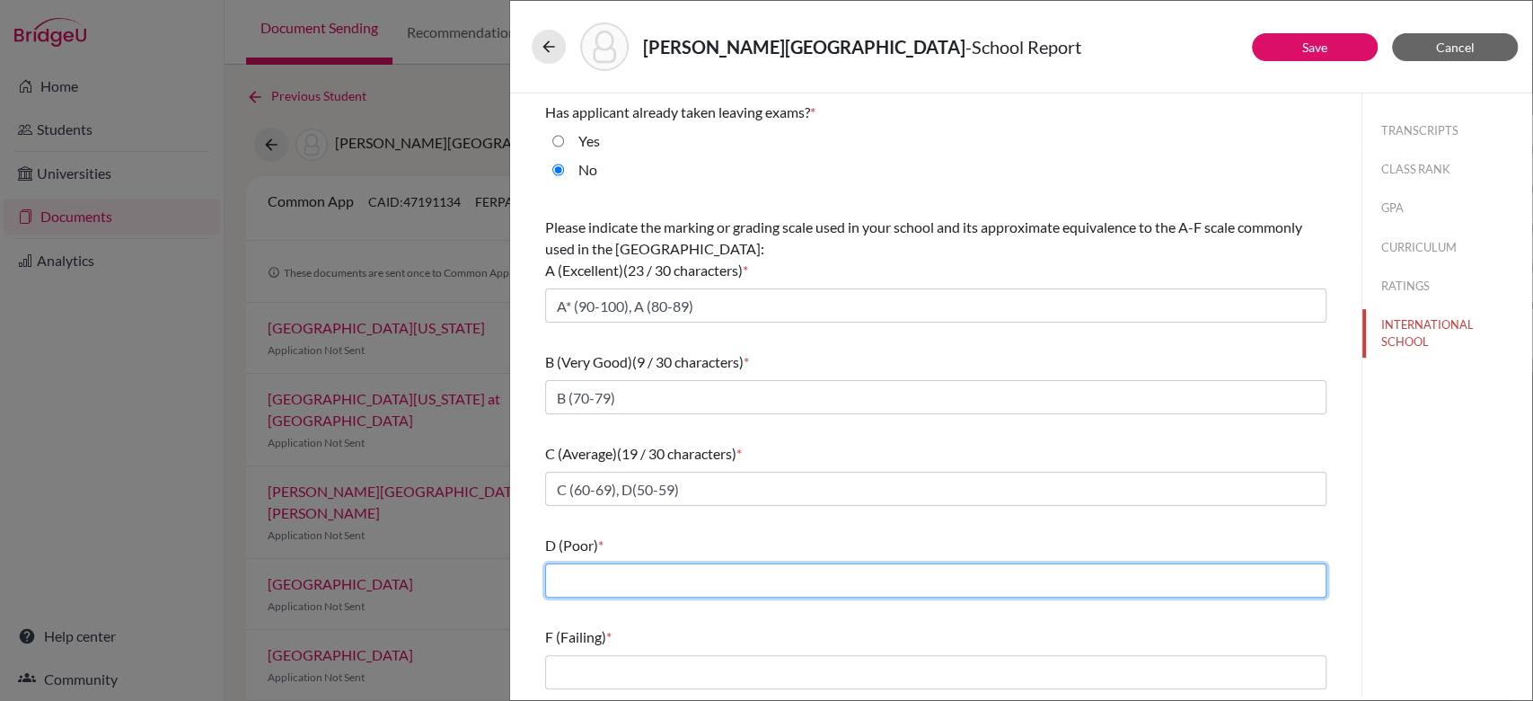
click at [665, 577] on input "text" at bounding box center [935, 580] width 781 height 34
type input "E (40-49)"
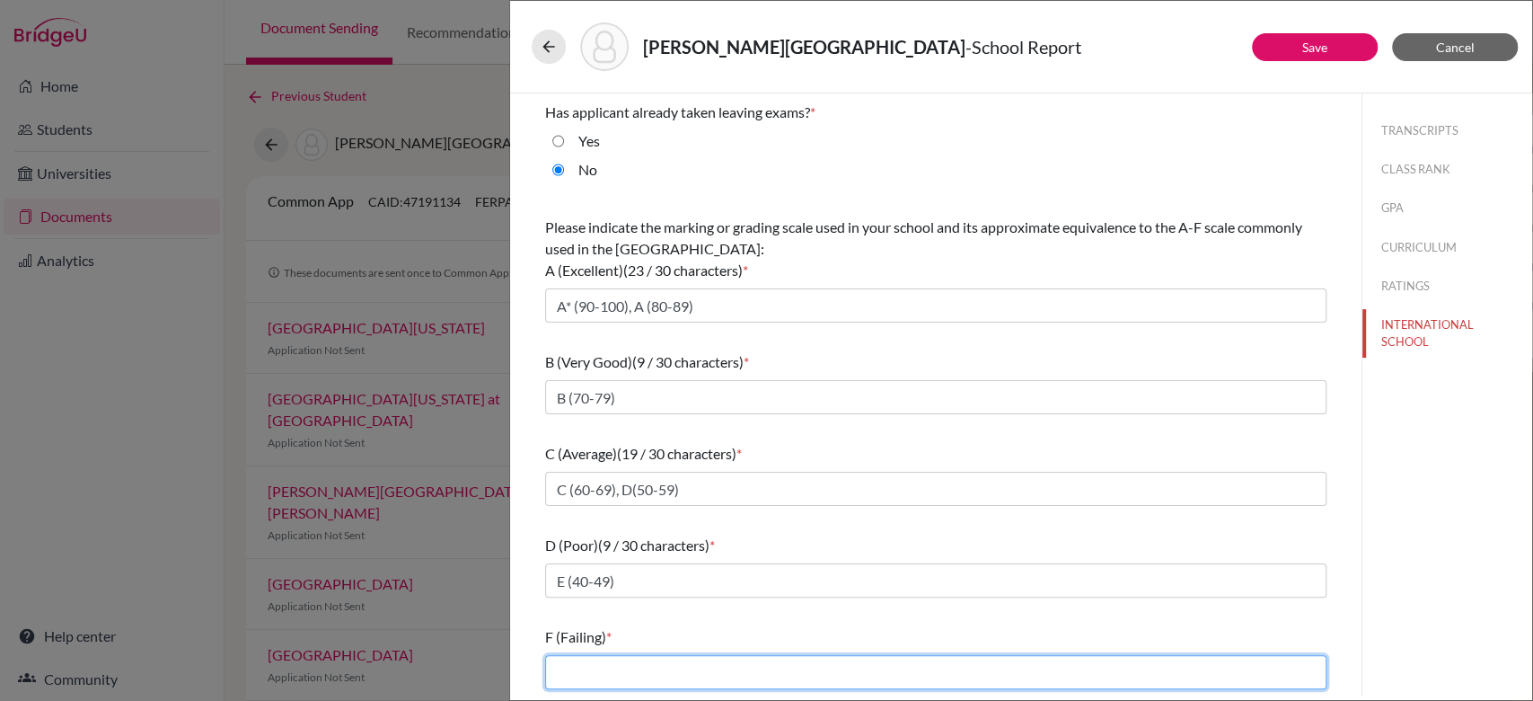
click at [653, 680] on input "text" at bounding box center [935, 672] width 781 height 34
type input "Below 40"
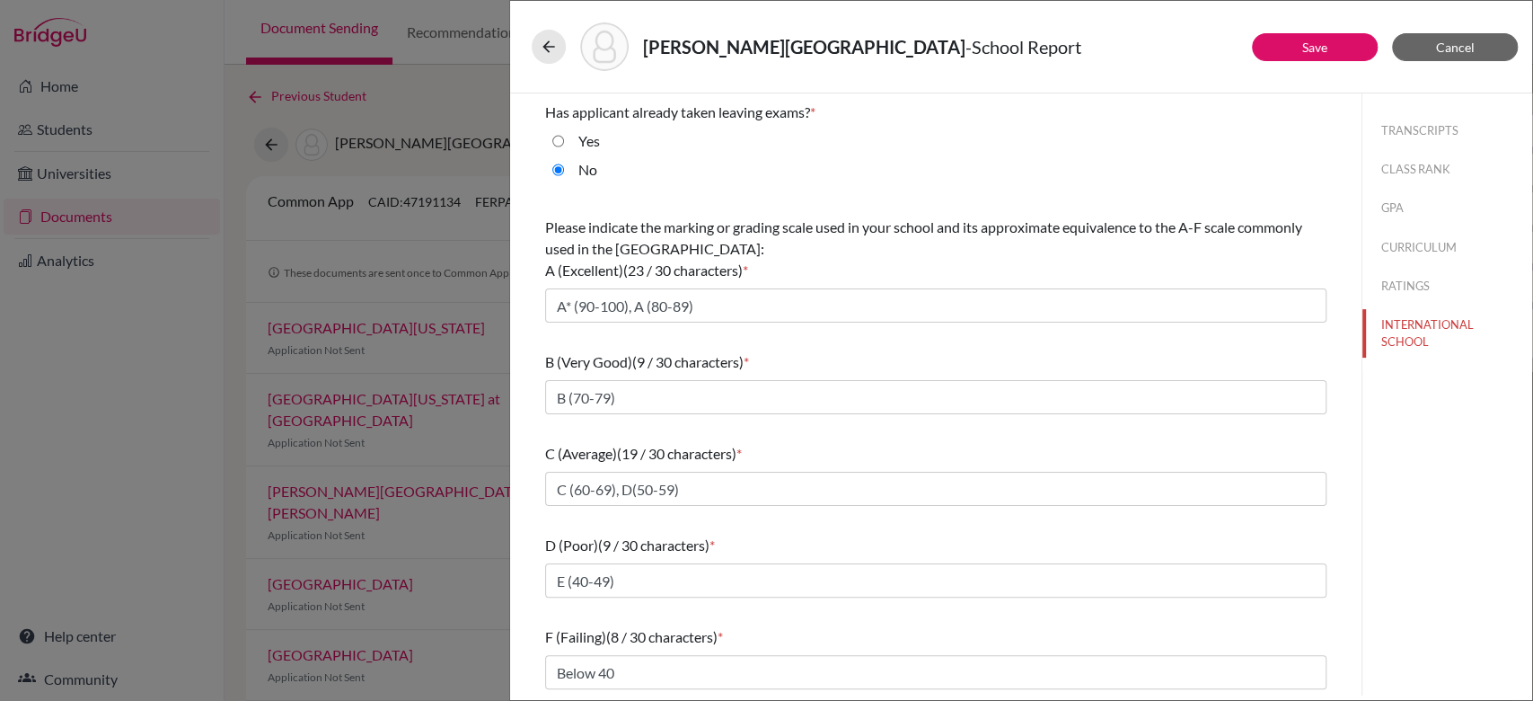
click at [1364, 436] on div "TRANSCRIPTS CLASS RANK GPA CURRICULUM RATINGS INTERNATIONAL SCHOOL" at bounding box center [1447, 394] width 171 height 602
click at [1300, 55] on button "Save" at bounding box center [1315, 47] width 126 height 28
select select "4"
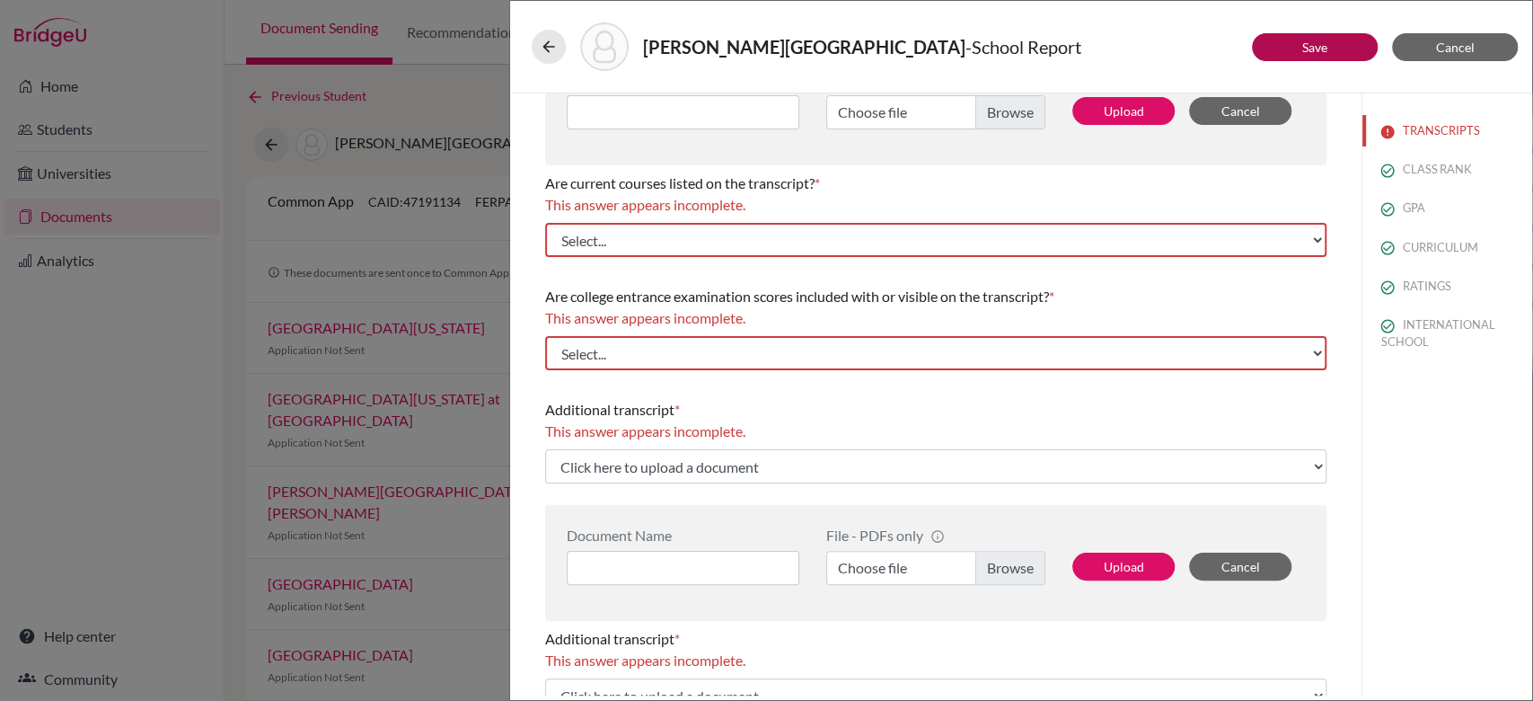
scroll to position [320, 0]
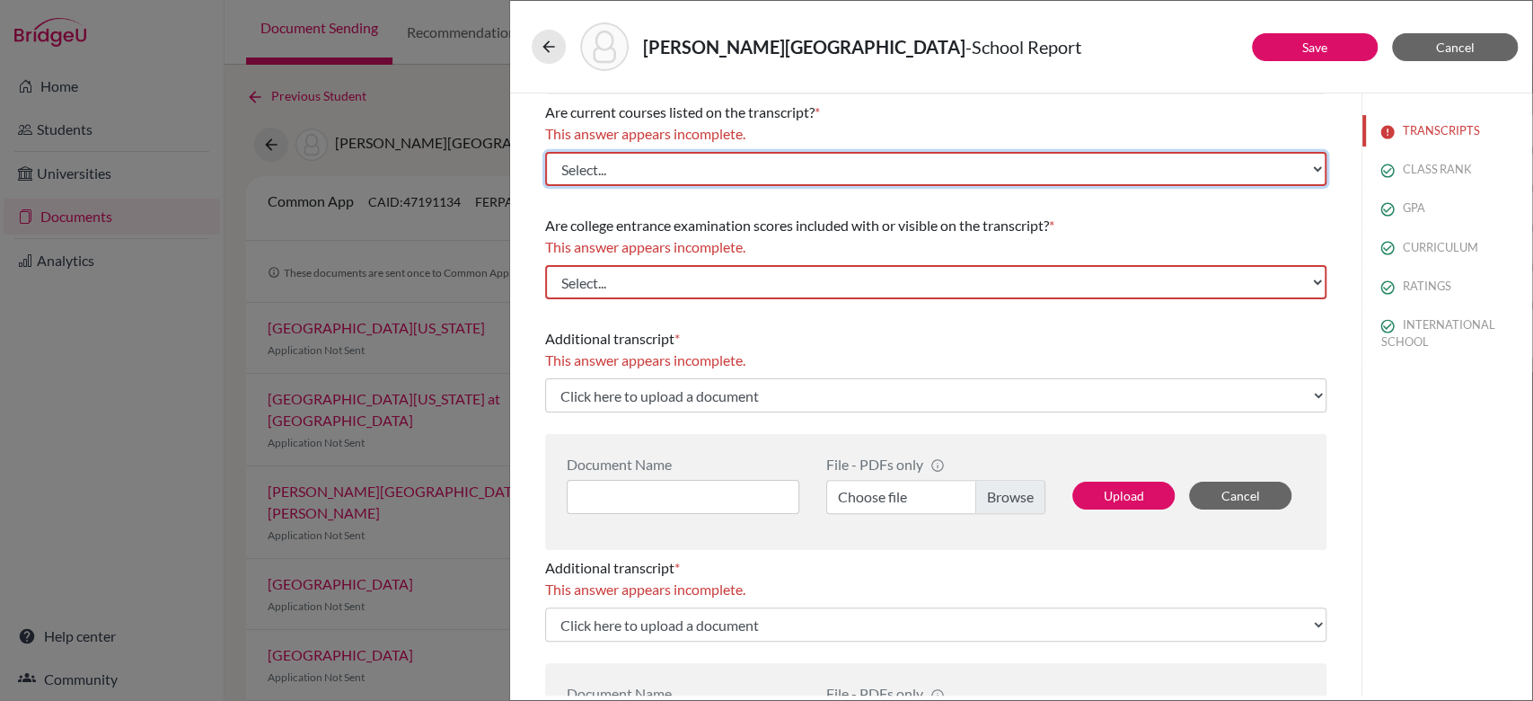
click at [826, 170] on select "Select... Yes No" at bounding box center [935, 169] width 781 height 34
select select "0"
click at [545, 152] on select "Select... Yes No" at bounding box center [935, 169] width 781 height 34
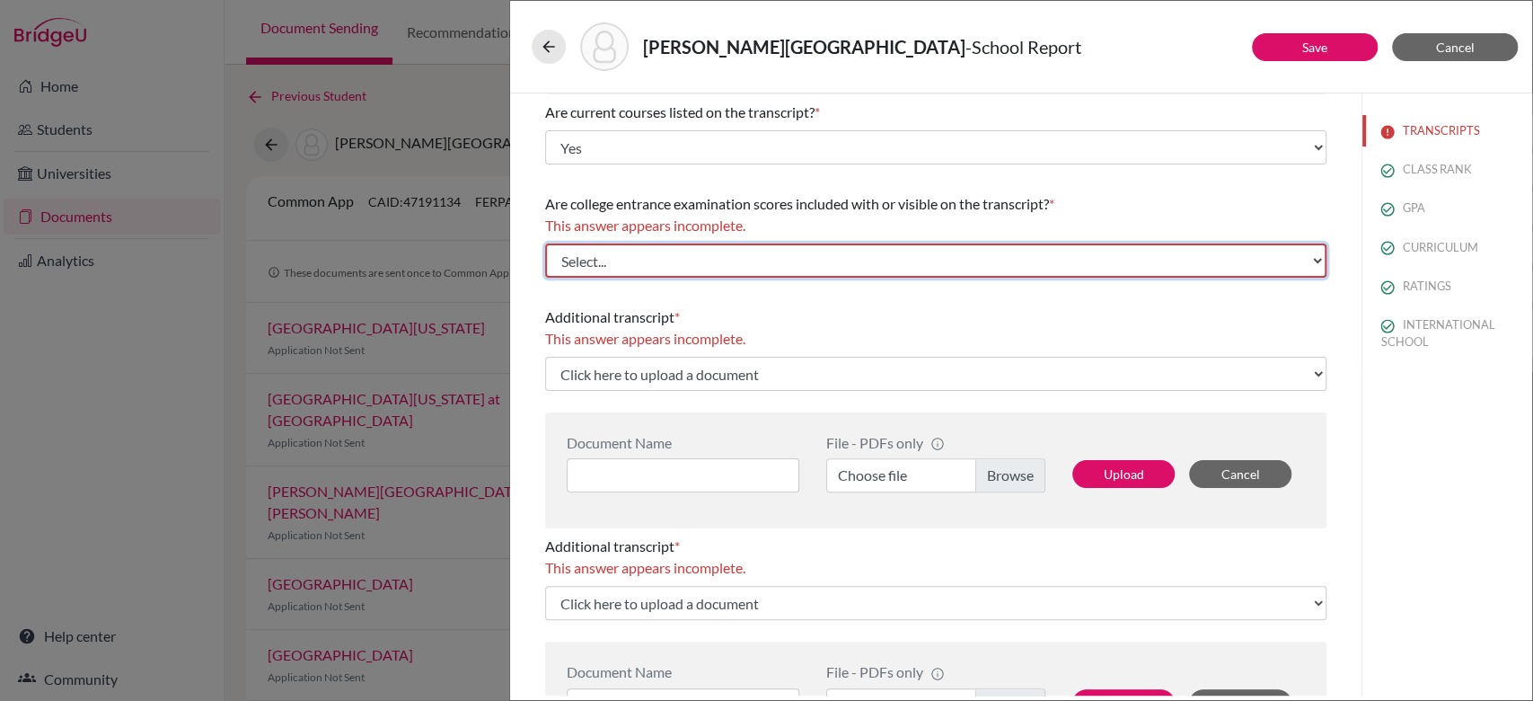
click at [644, 267] on select "Select... Yes No" at bounding box center [935, 260] width 781 height 34
select select "1"
click at [545, 243] on select "Select... Yes No" at bounding box center [935, 260] width 781 height 34
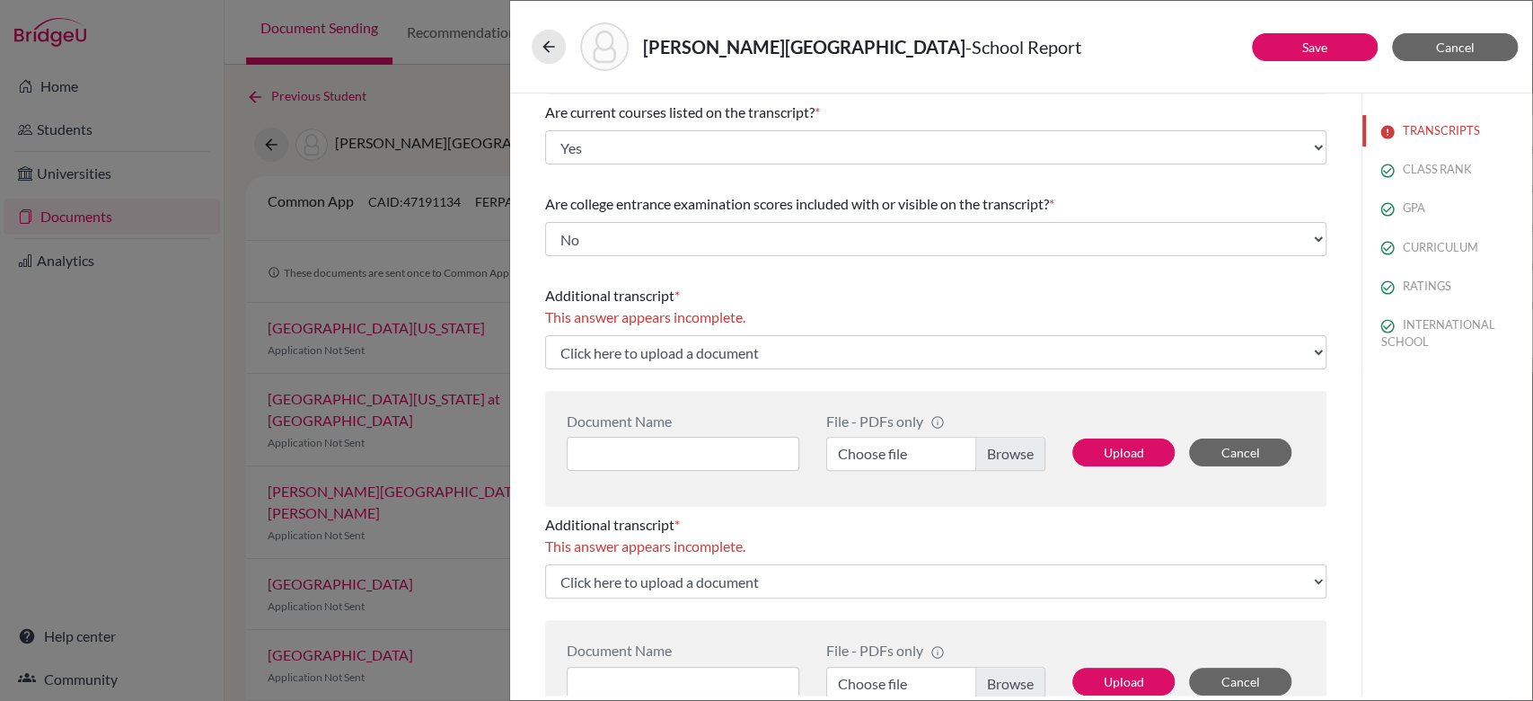
click at [743, 313] on span "This answer appears incomplete." at bounding box center [645, 316] width 200 height 17
click at [1336, 51] on button "Save" at bounding box center [1315, 47] width 126 height 28
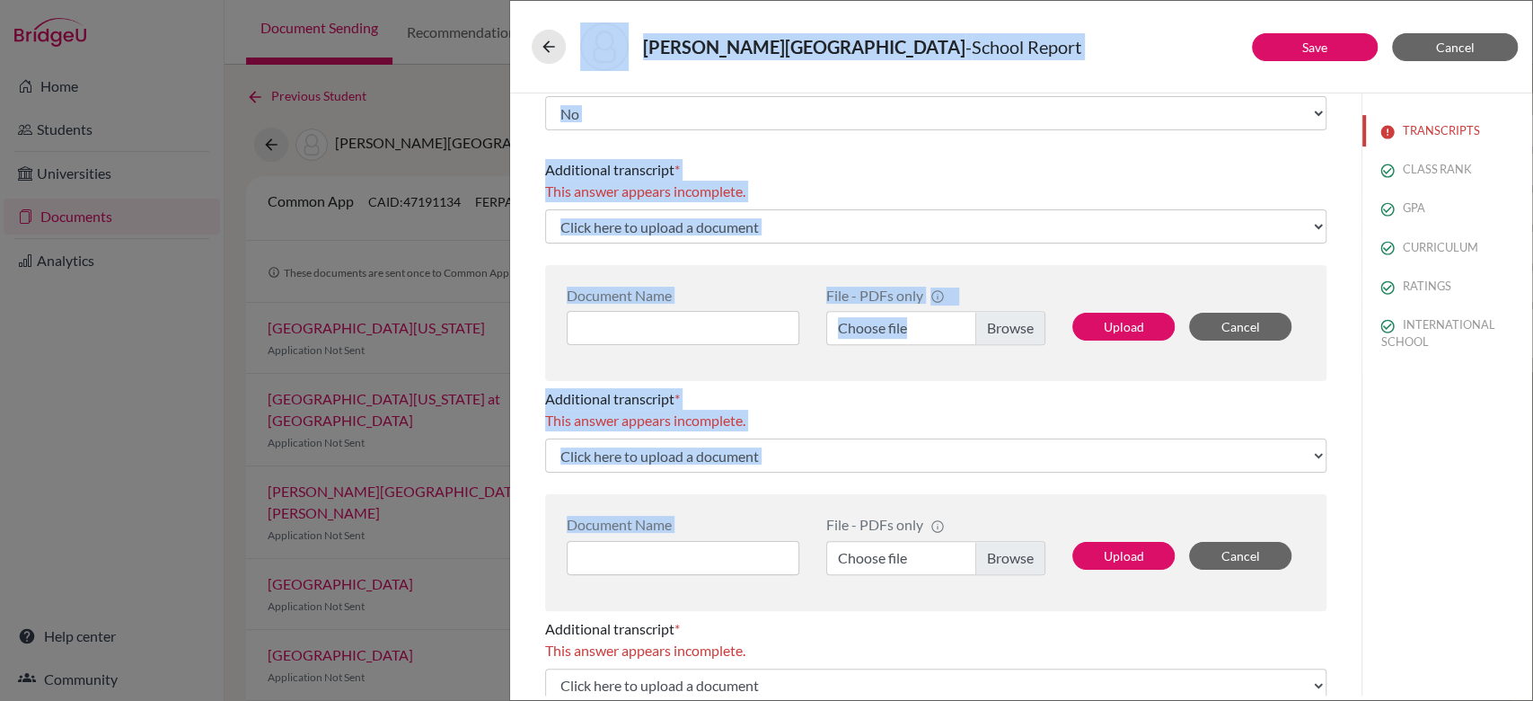
drag, startPoint x: 808, startPoint y: 633, endPoint x: 712, endPoint y: 732, distance: 137.8
click at [712, 700] on html "Home Students Universities Documents Analytics Help center Community Document S…" at bounding box center [766, 350] width 1533 height 701
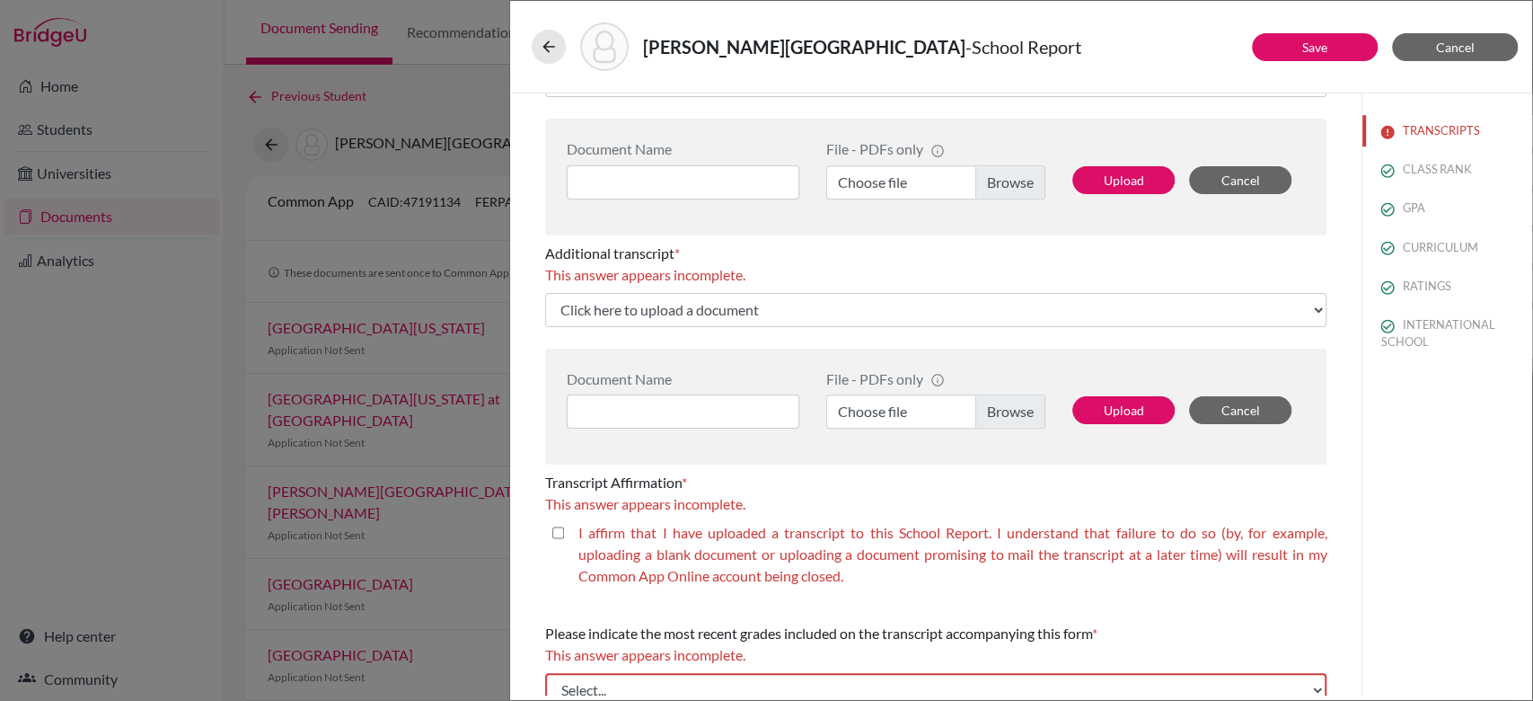
click at [745, 279] on span "This answer appears incomplete." at bounding box center [645, 274] width 200 height 17
click at [1333, 36] on button "Save" at bounding box center [1315, 47] width 126 height 28
click at [1470, 41] on span "Cancel" at bounding box center [1455, 47] width 39 height 15
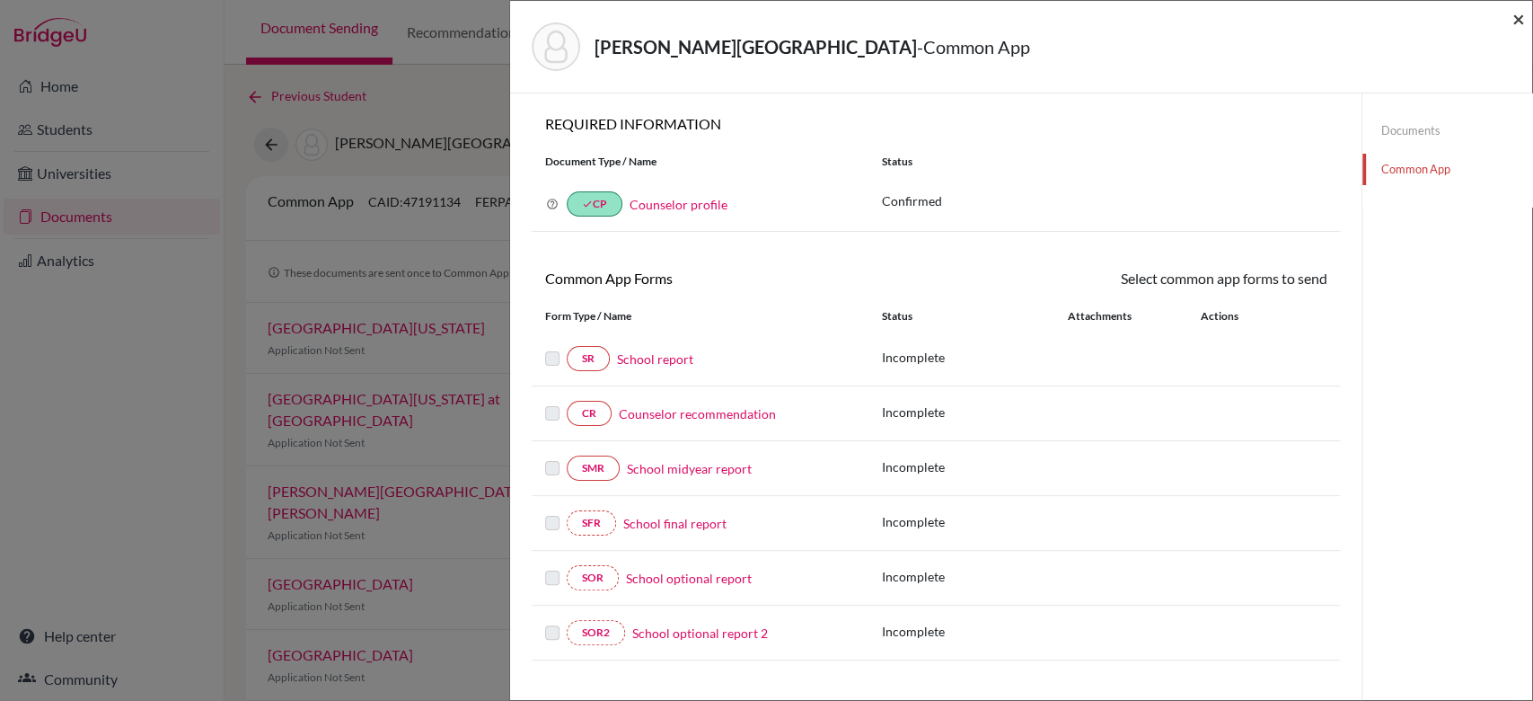
click at [1523, 23] on span "×" at bounding box center [1518, 18] width 13 height 26
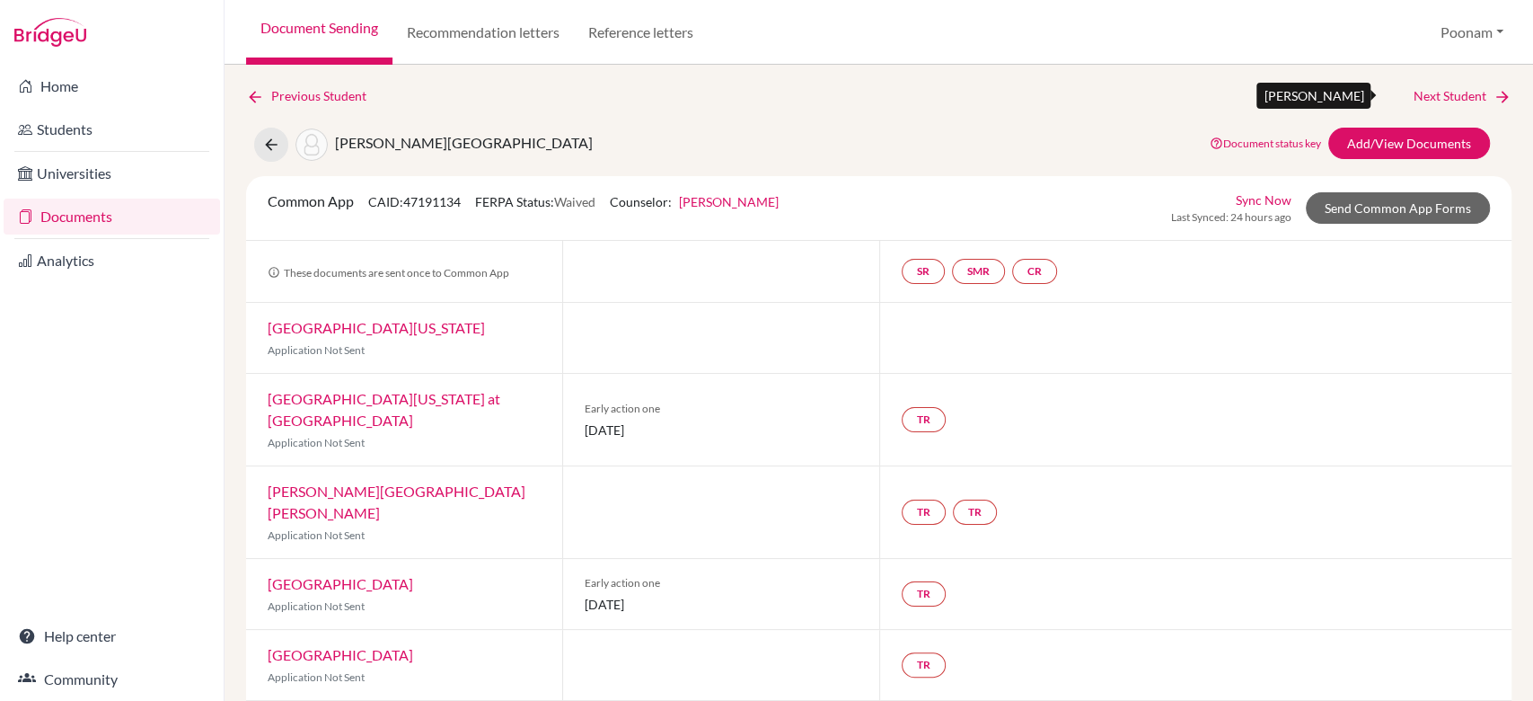
click at [1494, 88] on icon at bounding box center [1503, 97] width 18 height 18
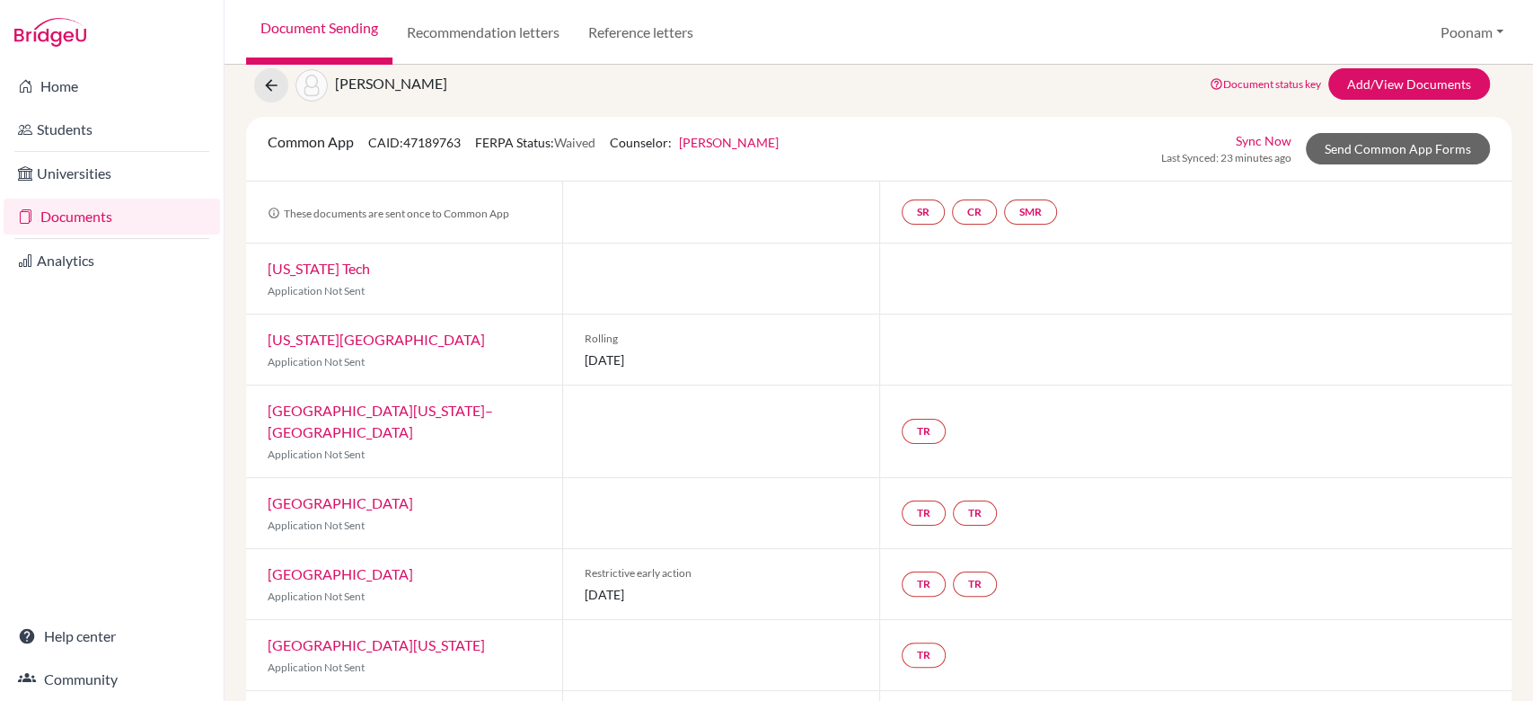
scroll to position [71, 0]
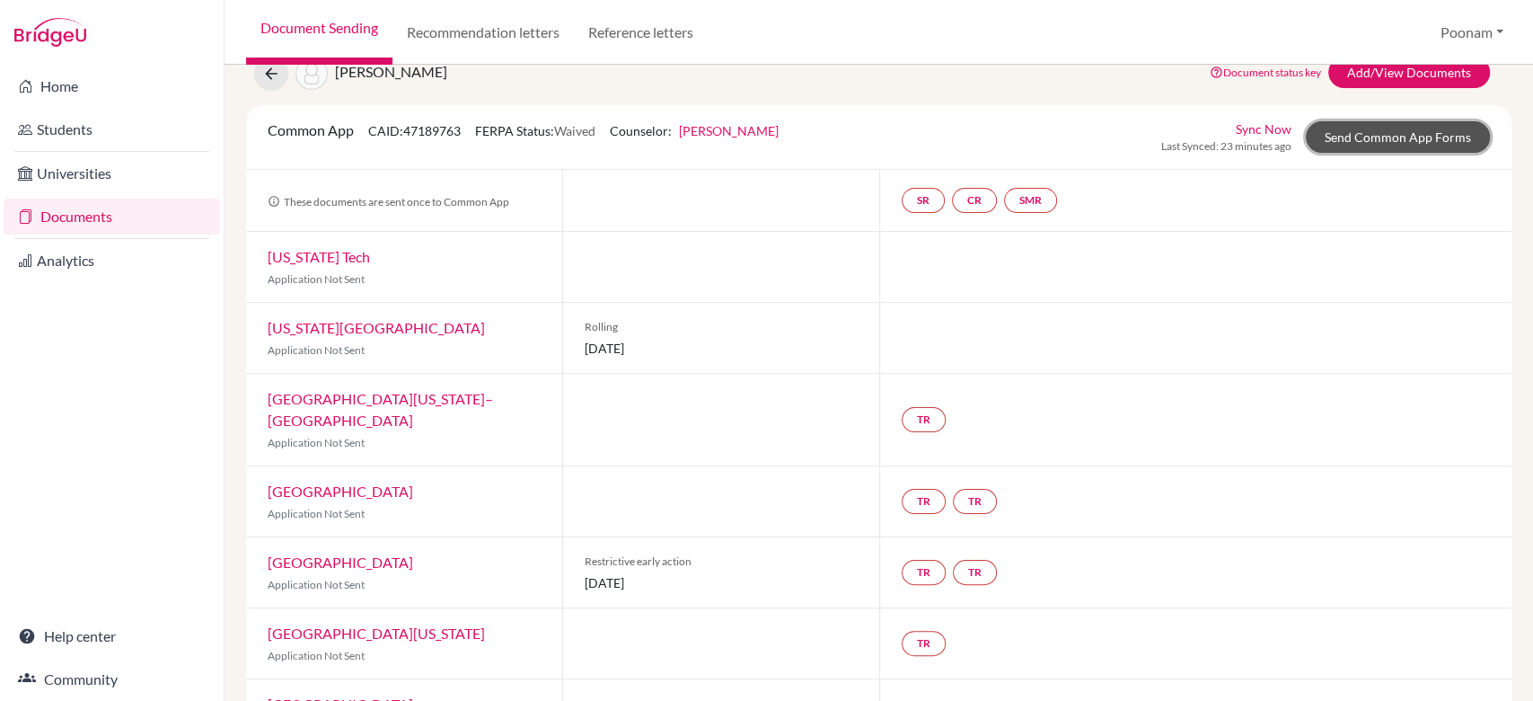
click at [1308, 142] on link "Send Common App Forms" at bounding box center [1398, 136] width 184 height 31
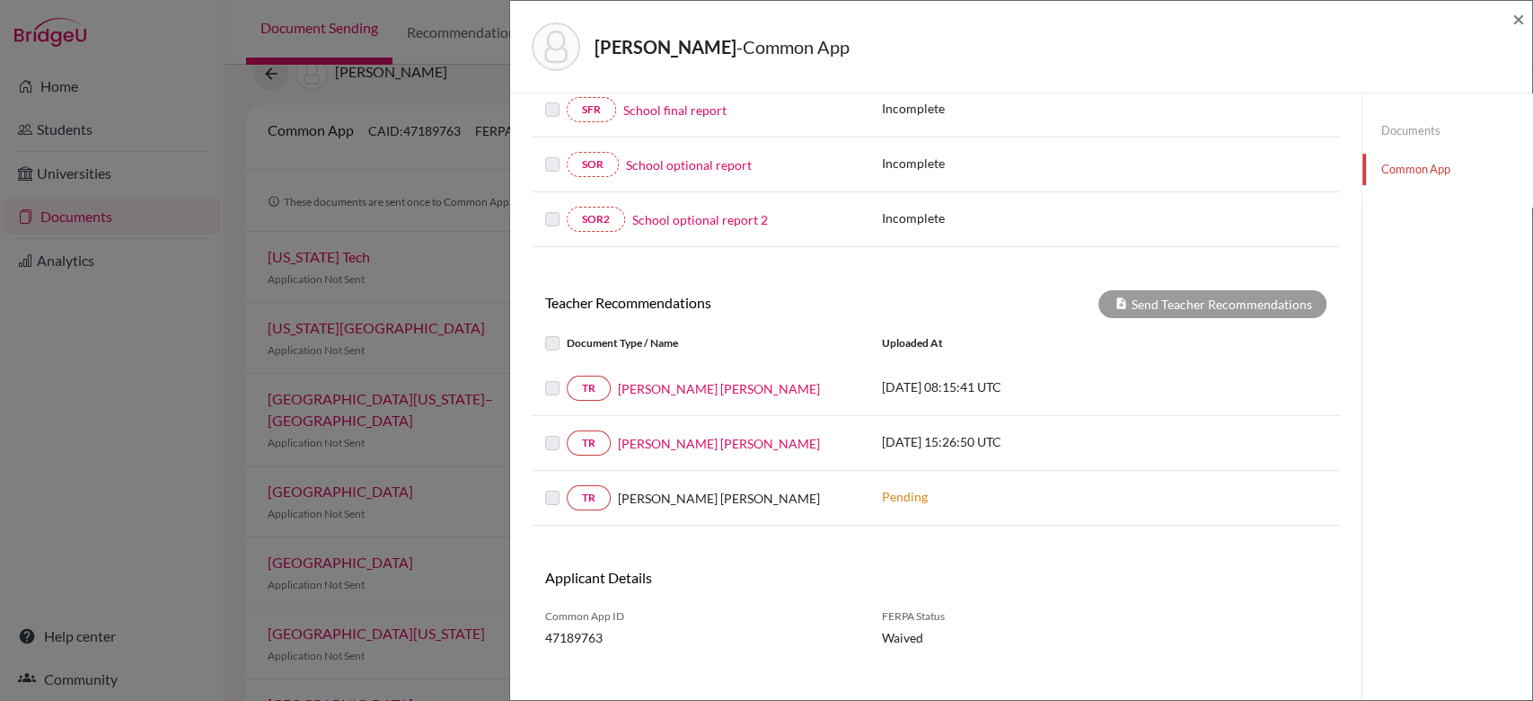
scroll to position [428, 0]
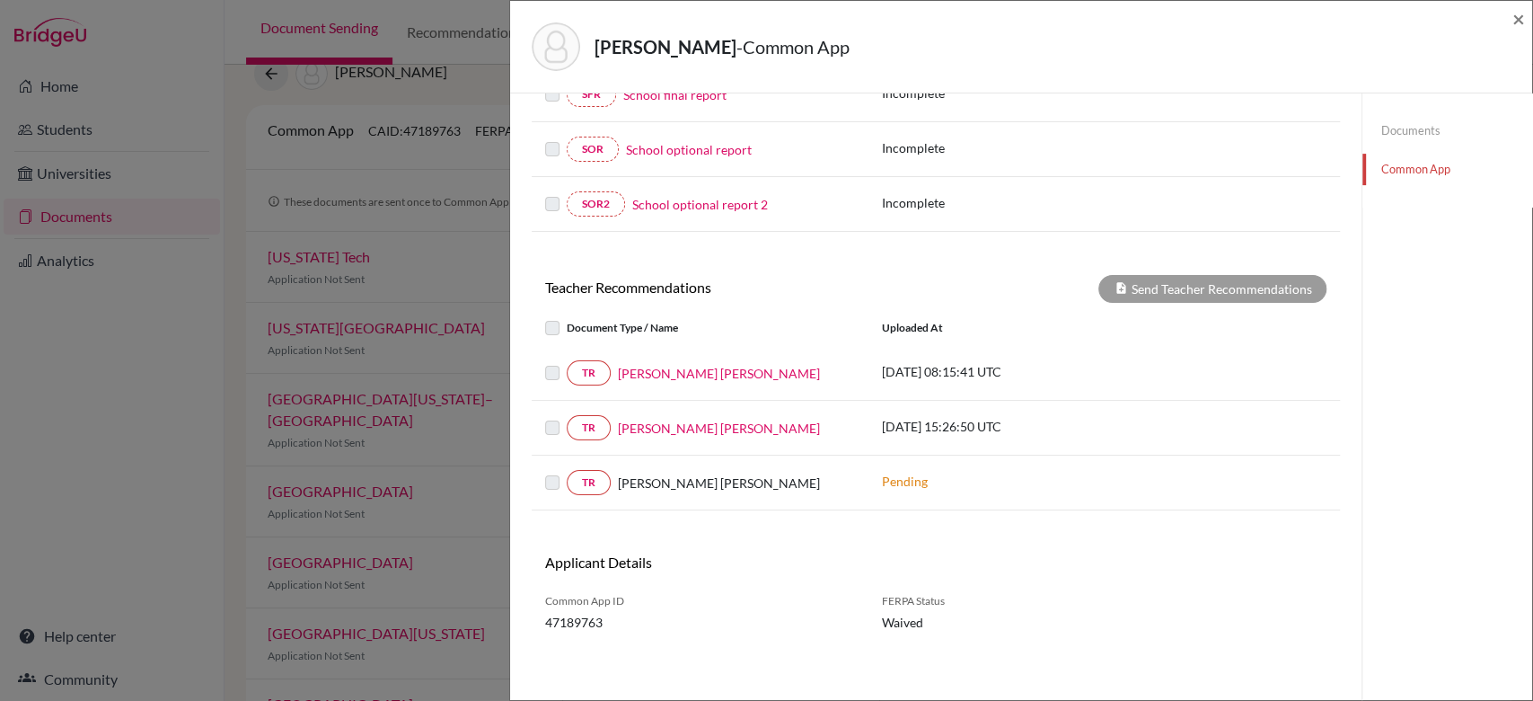
click at [1394, 140] on link "Documents" at bounding box center [1447, 130] width 170 height 31
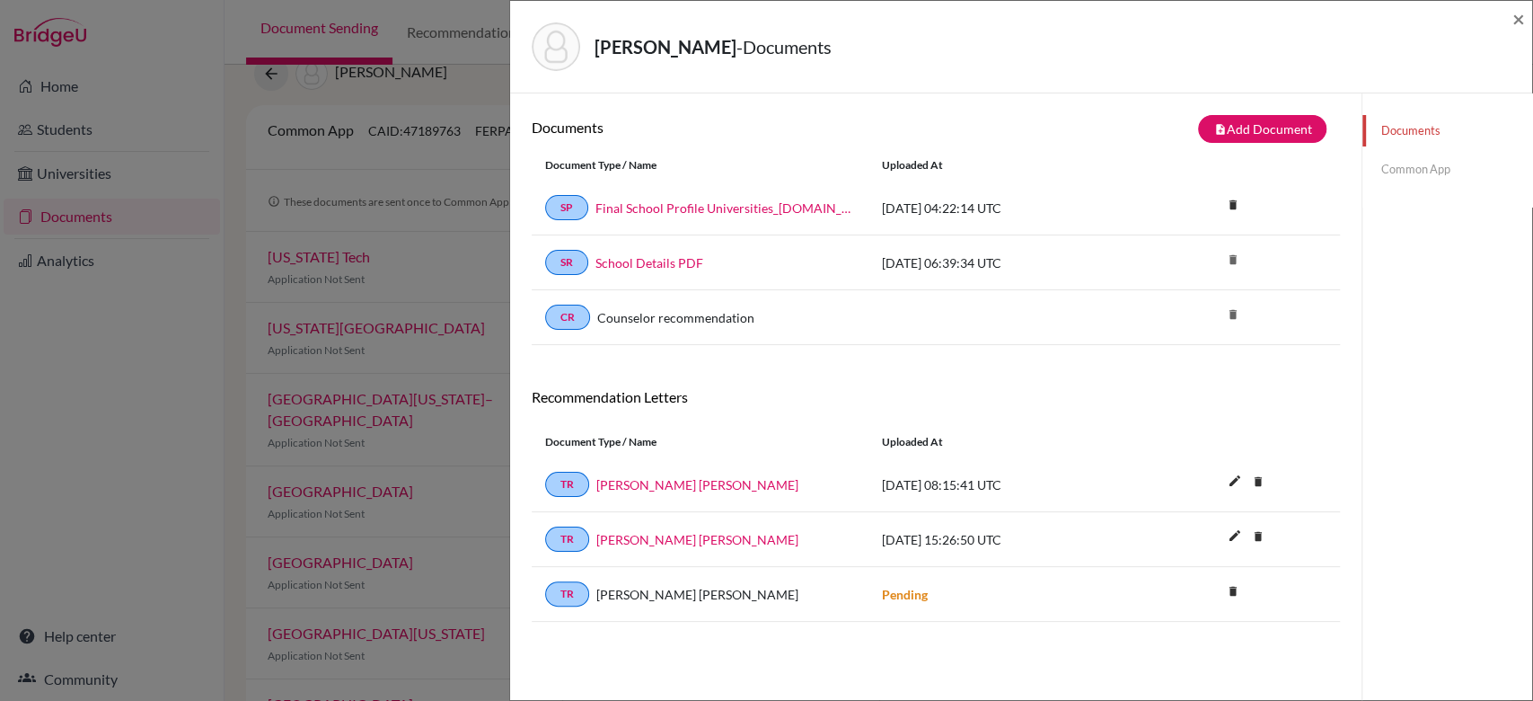
click at [1400, 138] on link "Documents" at bounding box center [1447, 130] width 170 height 31
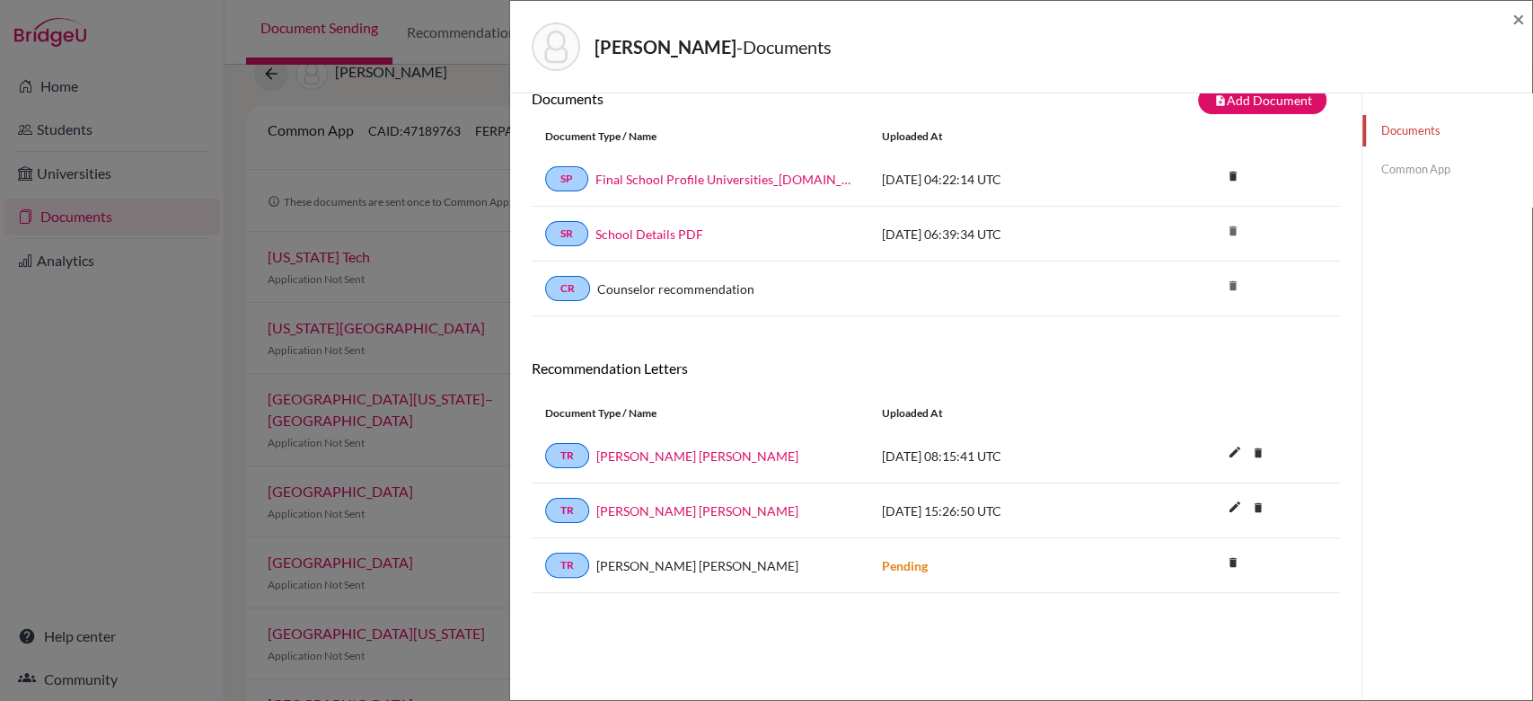
click at [1380, 176] on link "Common App" at bounding box center [1447, 169] width 170 height 31
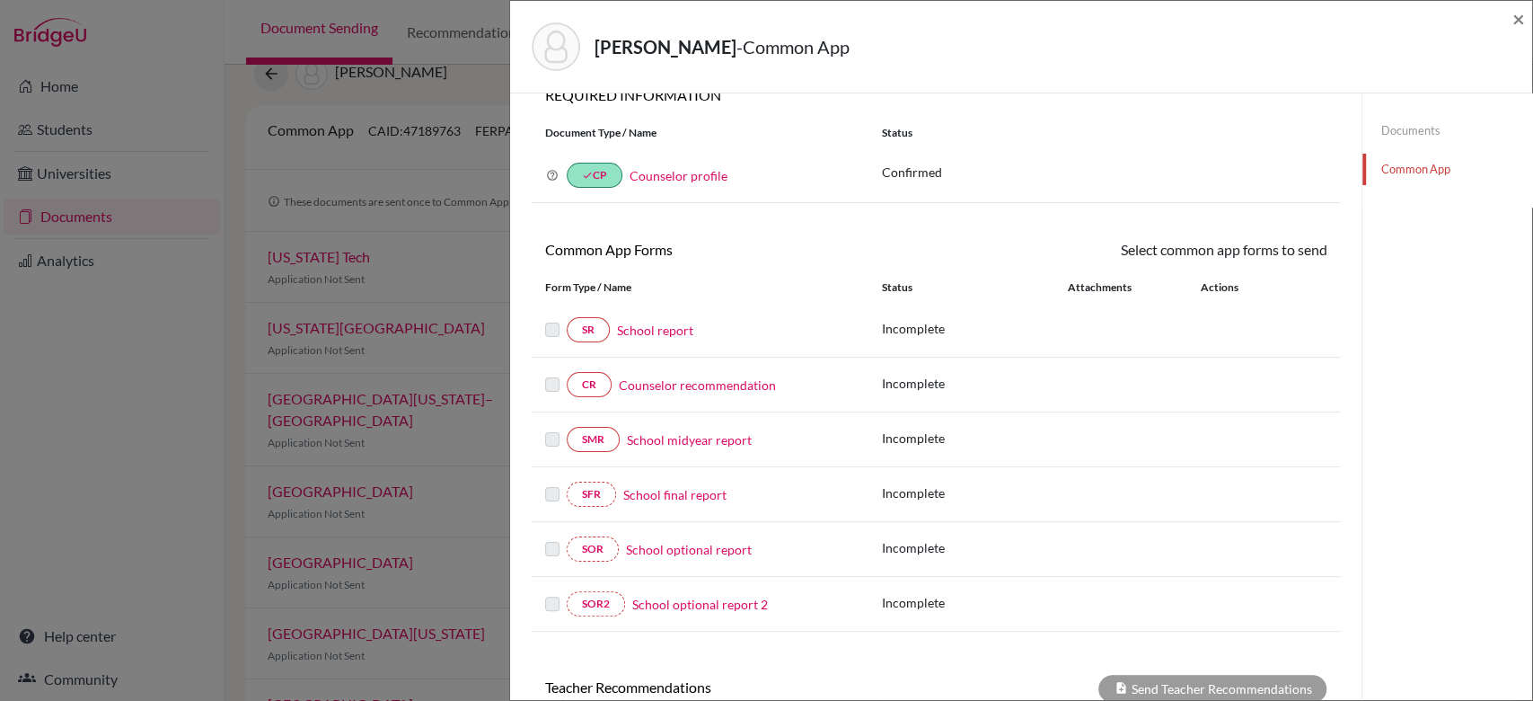
click at [655, 337] on link "School report" at bounding box center [655, 330] width 76 height 19
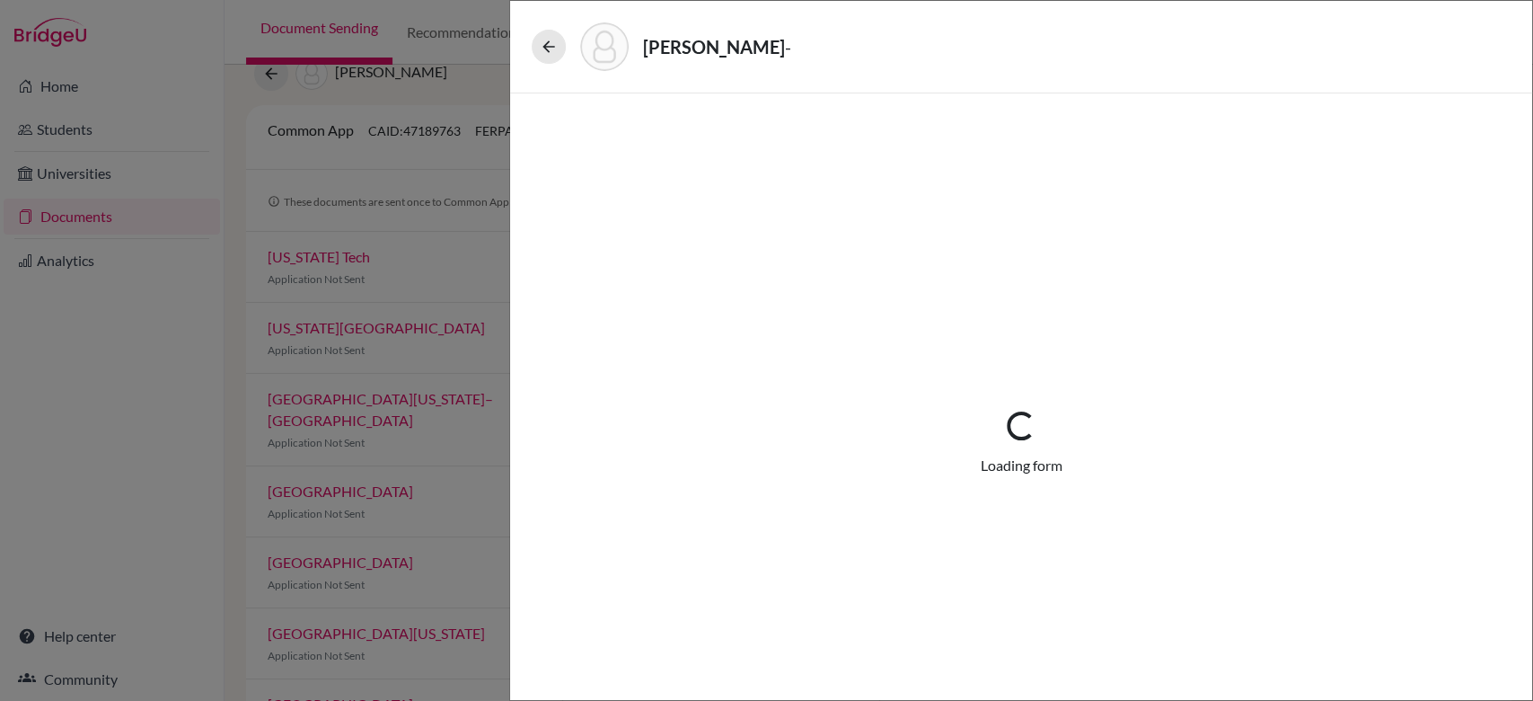
select select "3"
select select "0"
select select "1"
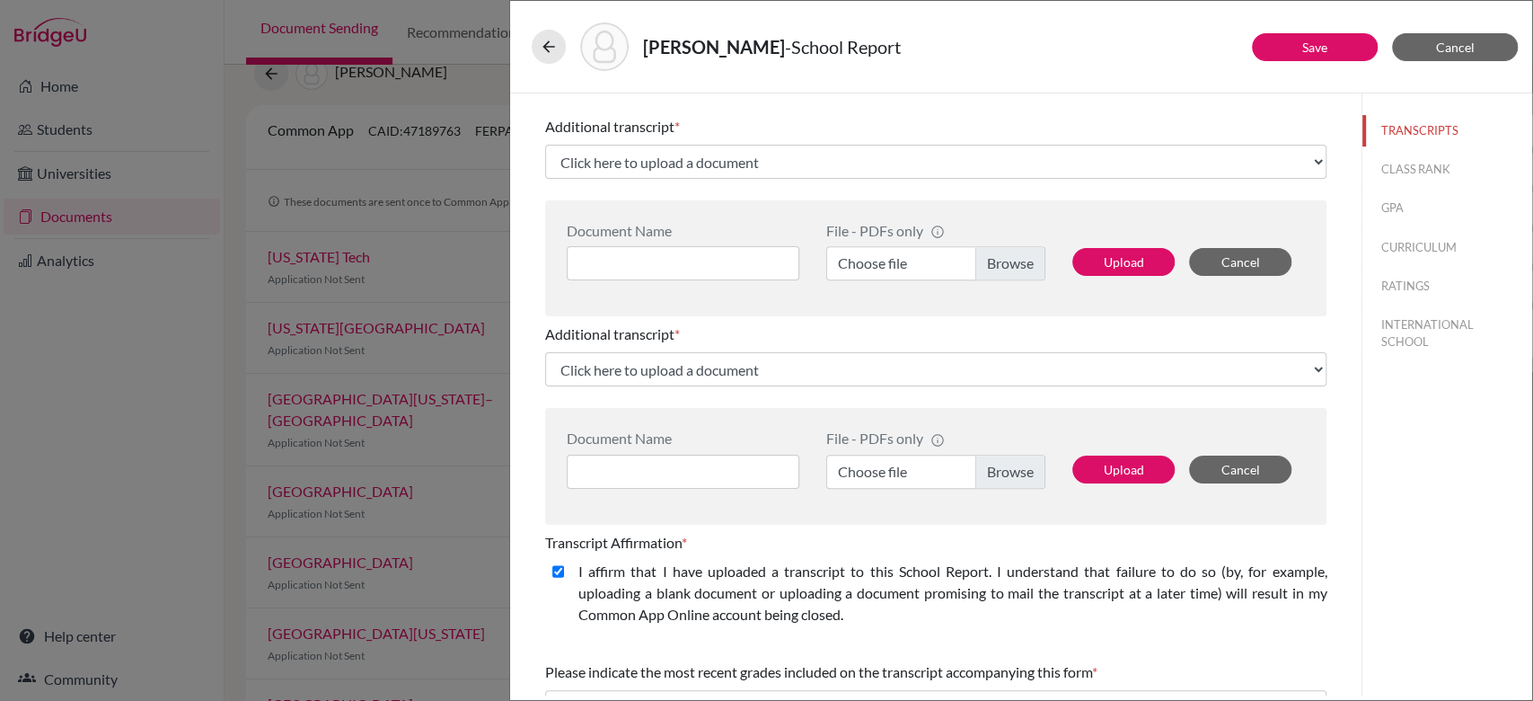
scroll to position [703, 0]
